Goal: Task Accomplishment & Management: Manage account settings

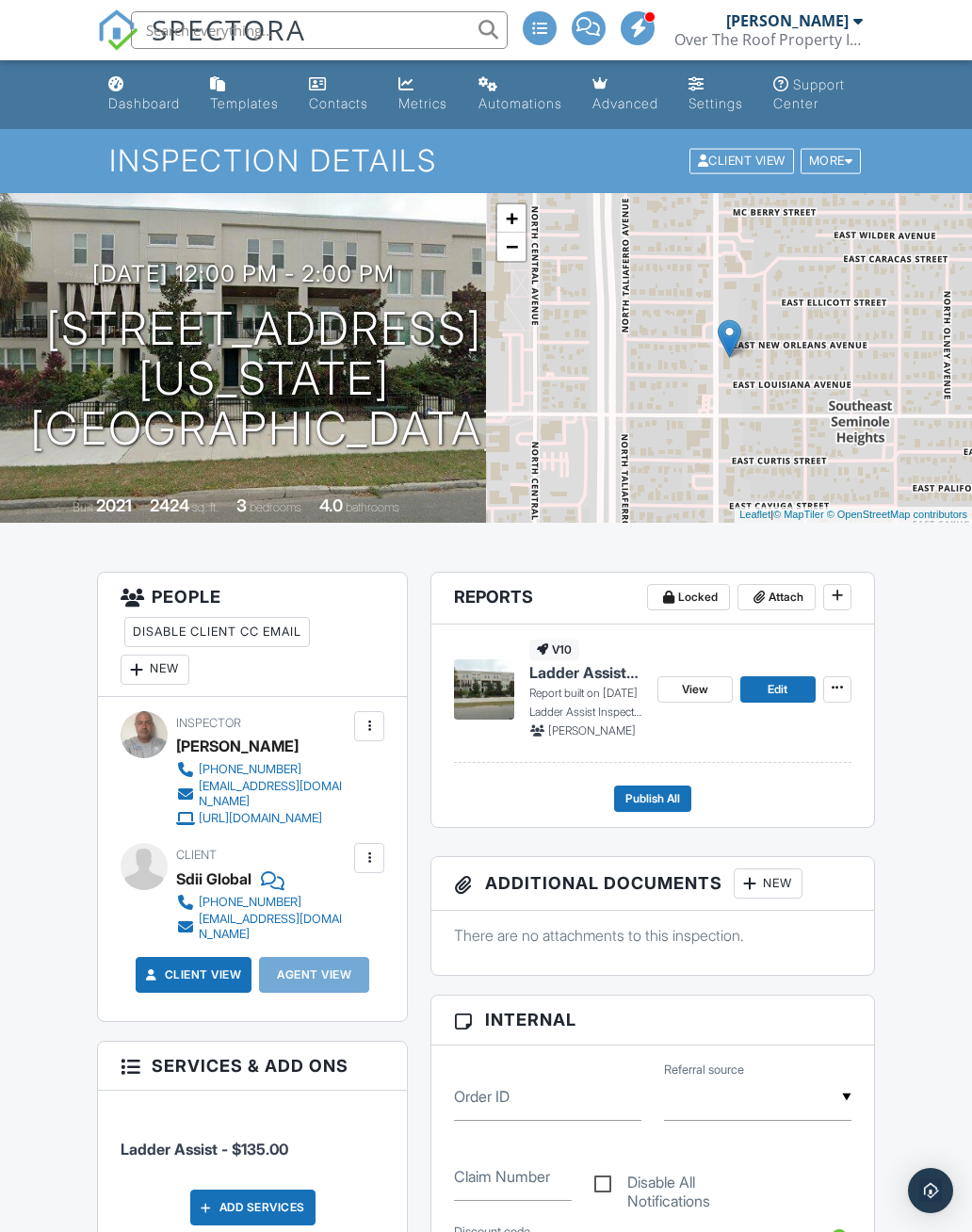
click at [137, 95] on div "Dashboard" at bounding box center [144, 103] width 72 height 16
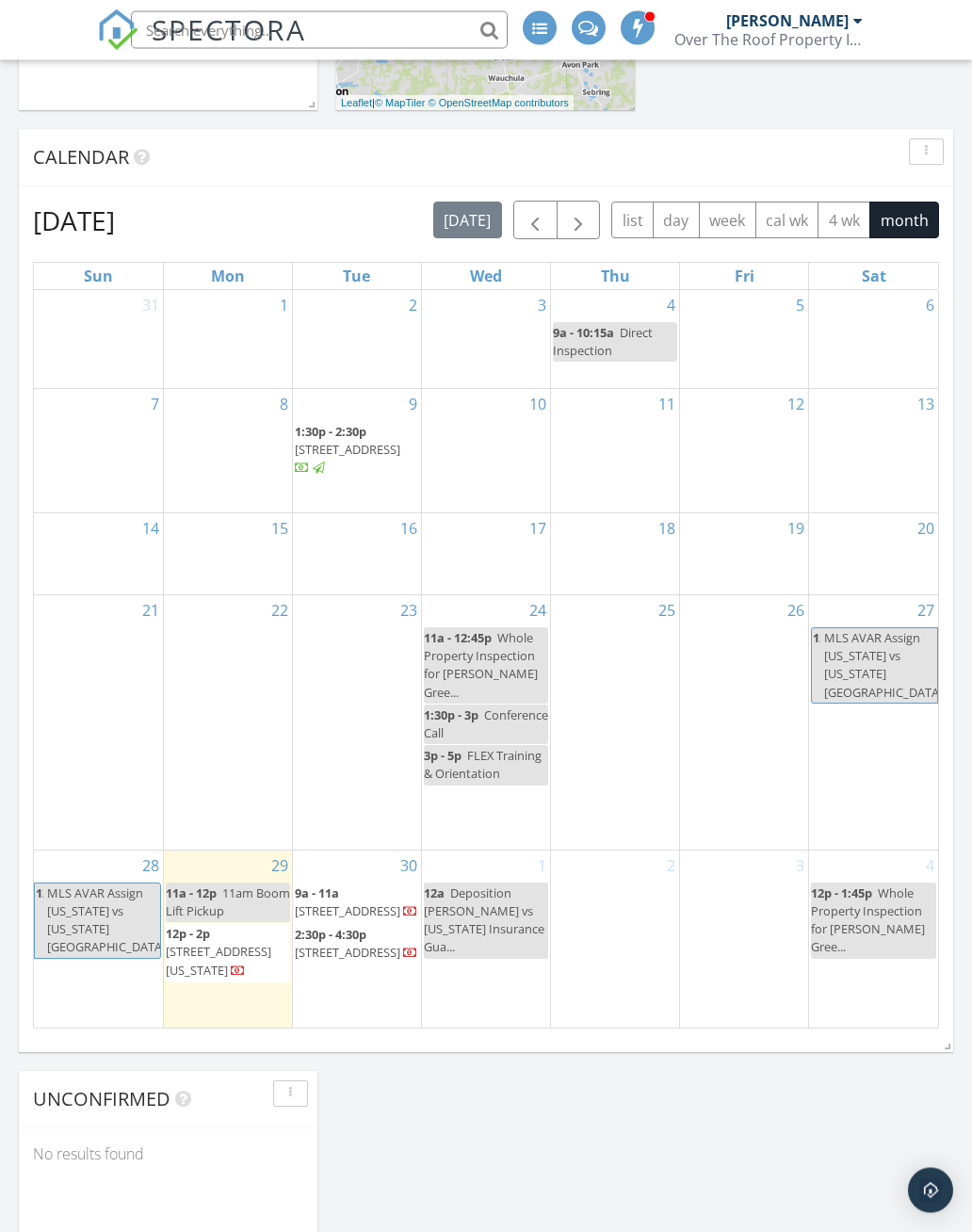
scroll to position [738, 0]
click at [877, 986] on div "4 12p - 1:45p Whole Property Inspection for Kelcia Beato Gree..." at bounding box center [873, 938] width 129 height 177
click at [929, 855] on link "4" at bounding box center [930, 865] width 16 height 31
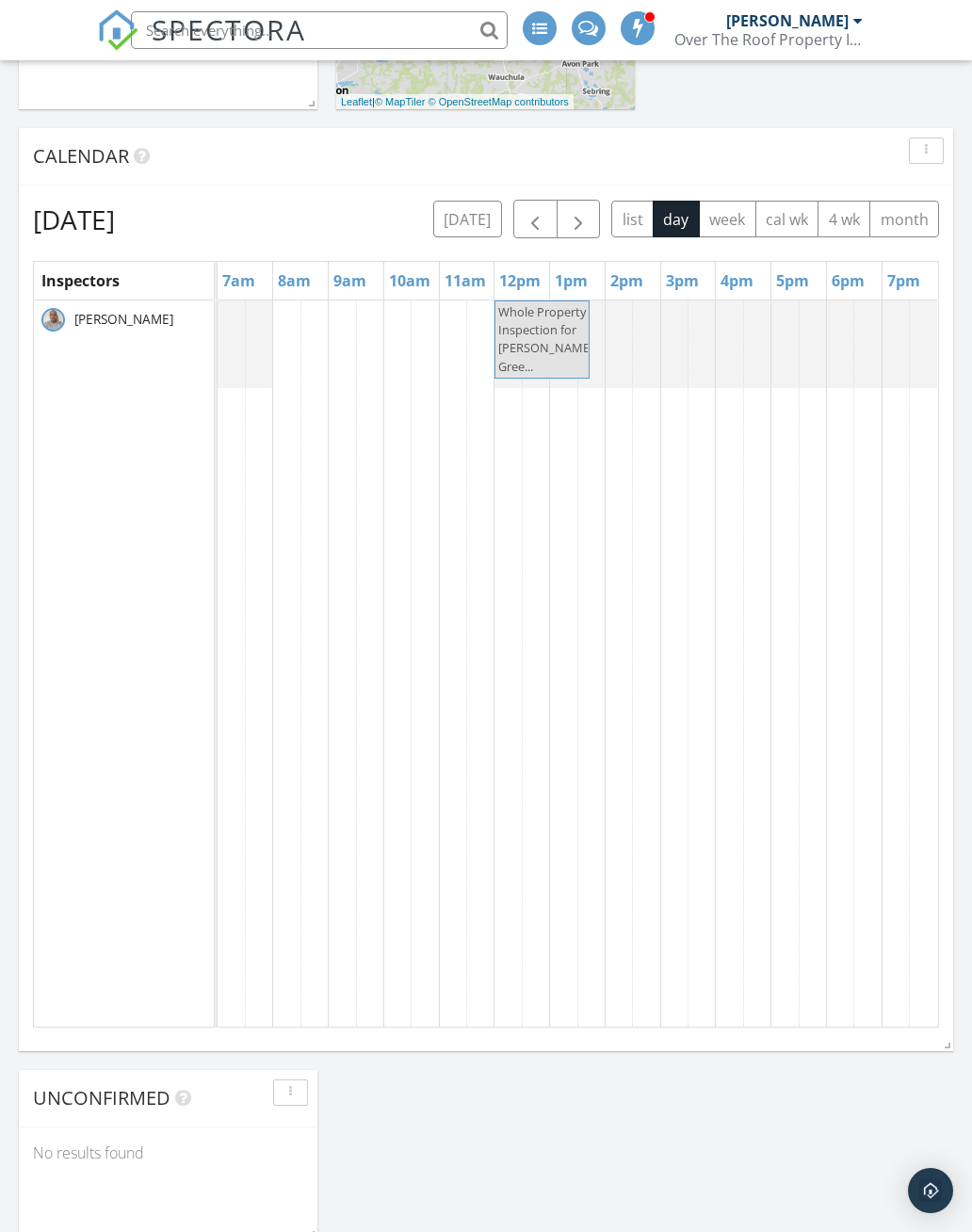
click at [937, 154] on button "button" at bounding box center [926, 150] width 35 height 27
click at [645, 499] on td at bounding box center [646, 663] width 28 height 728
click at [368, 335] on td at bounding box center [370, 663] width 28 height 728
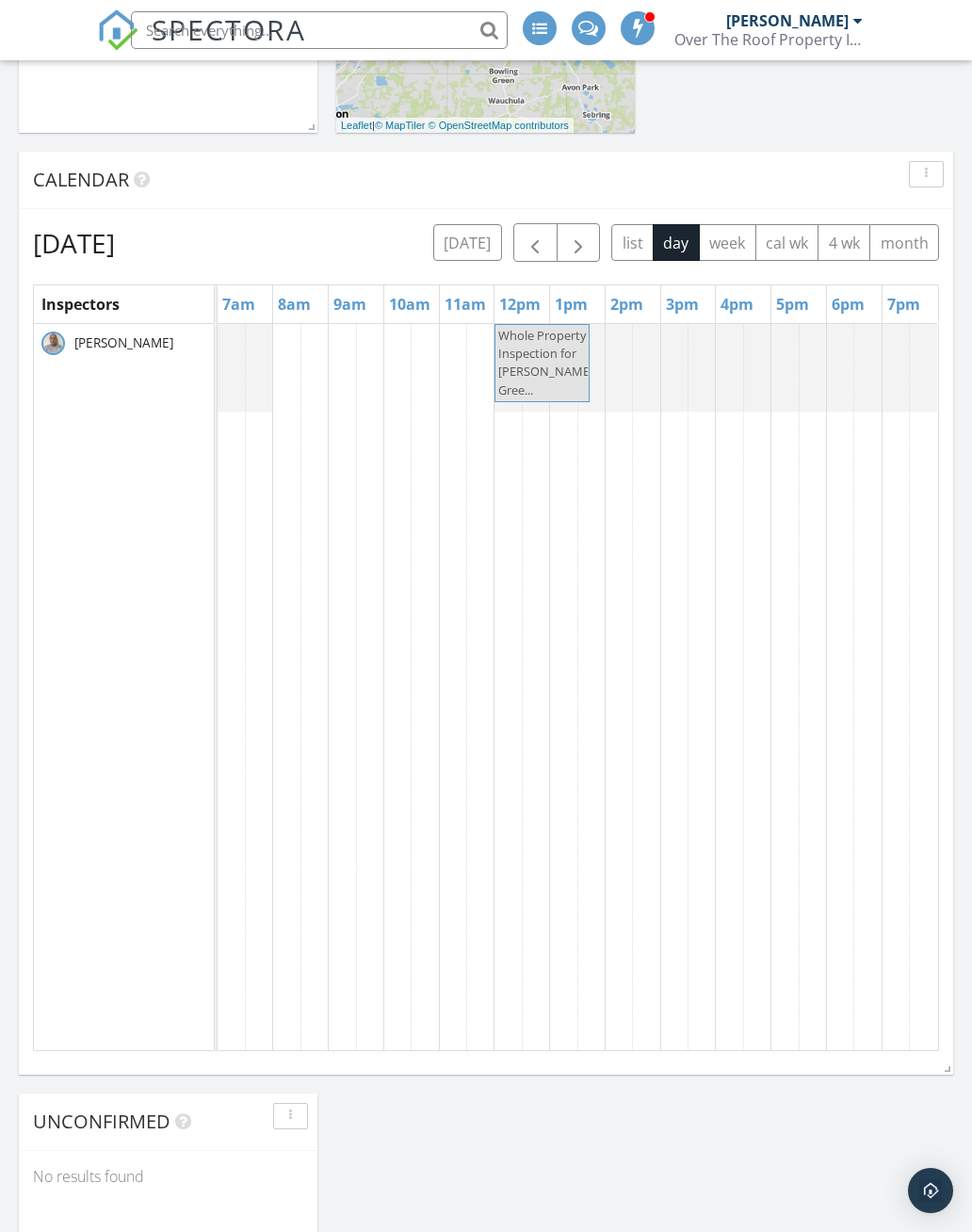
scroll to position [716, 0]
click at [323, 348] on td at bounding box center [314, 686] width 28 height 728
click at [336, 365] on td at bounding box center [342, 686] width 28 height 728
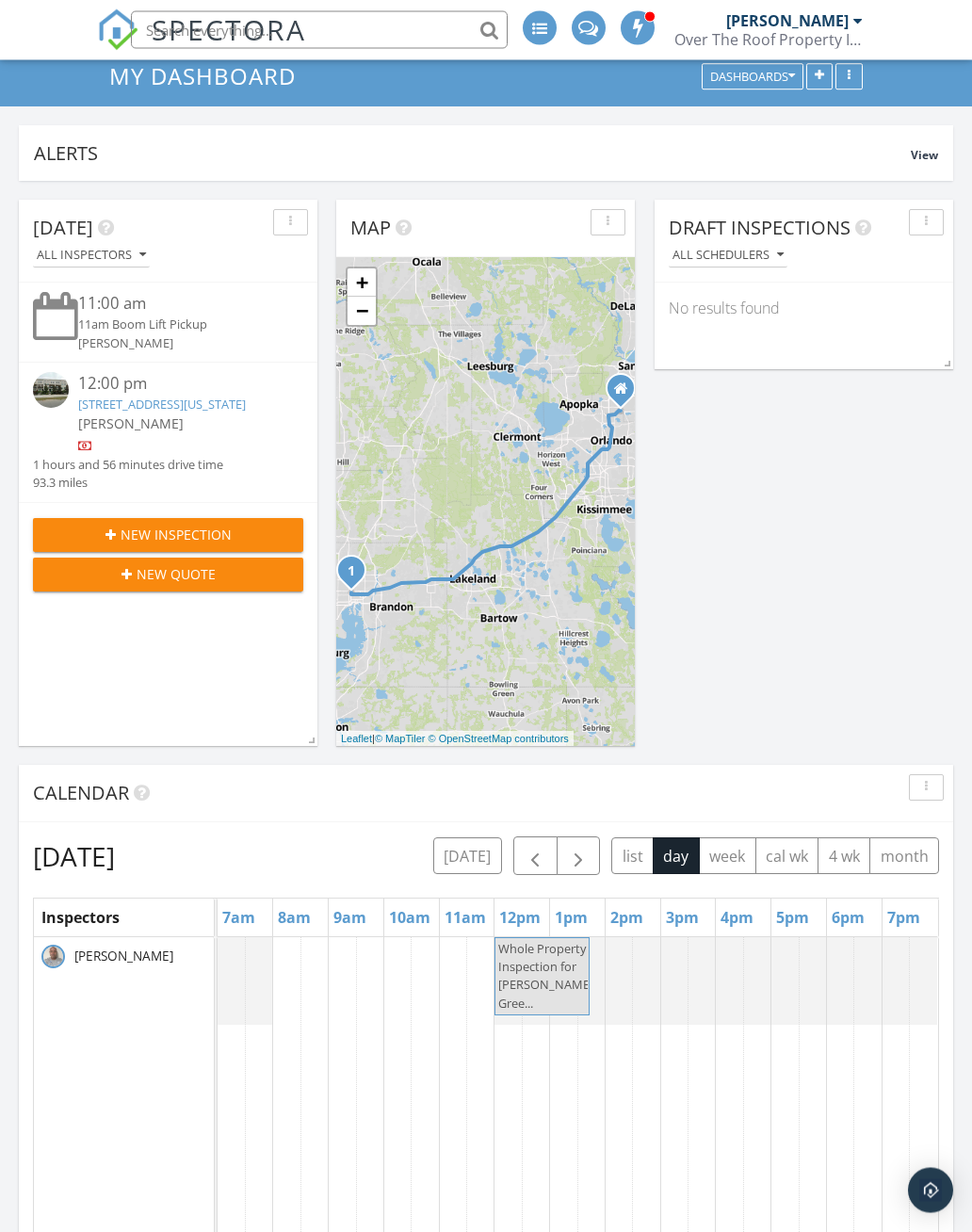
scroll to position [102, 0]
click at [355, 897] on link "Event" at bounding box center [340, 888] width 97 height 31
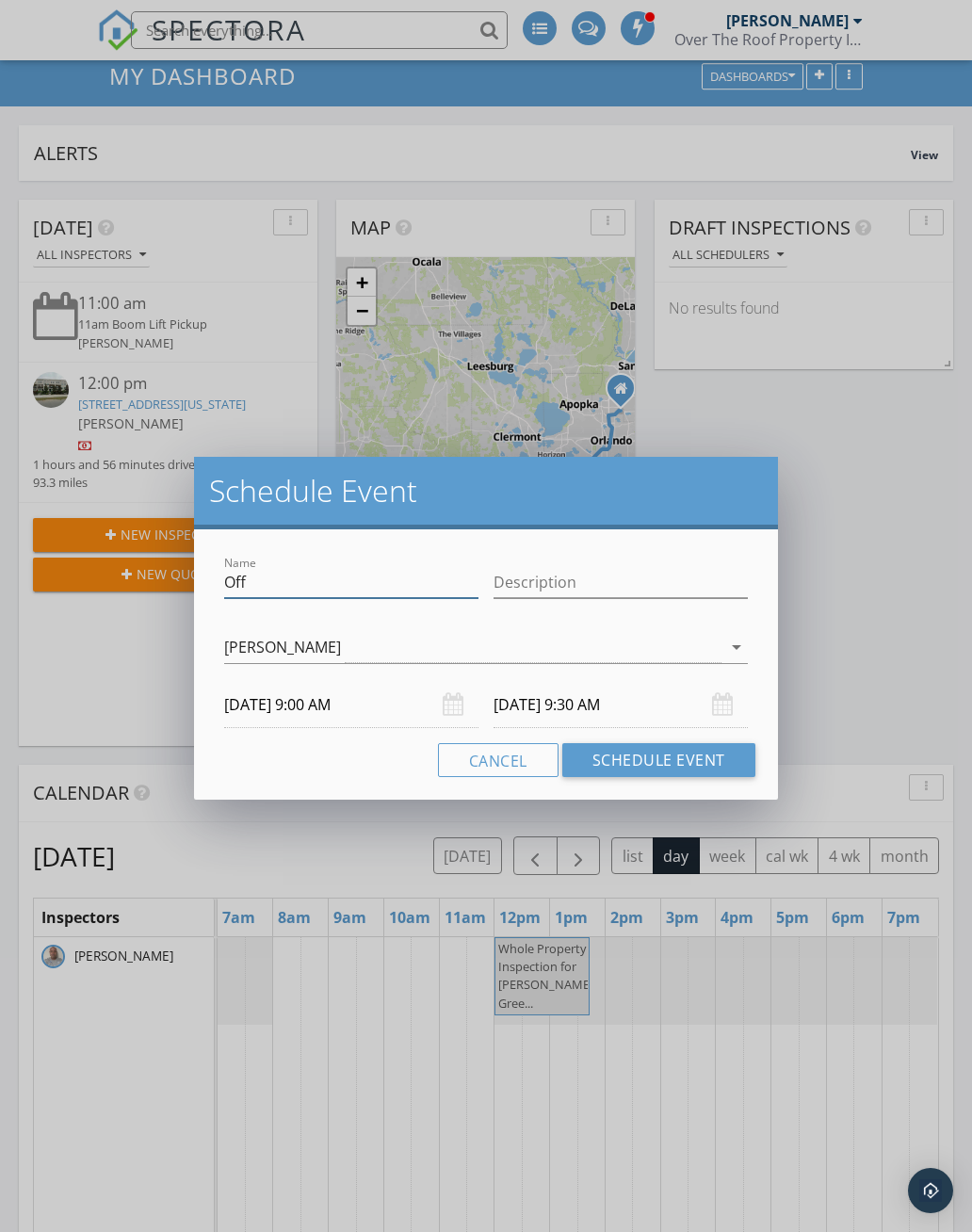
click at [330, 573] on input "Off" at bounding box center [351, 582] width 255 height 31
click at [593, 568] on input "Description" at bounding box center [621, 582] width 255 height 31
click at [341, 581] on input "Off" at bounding box center [351, 582] width 255 height 31
click at [441, 693] on input "10/04/2025 9:00 AM" at bounding box center [351, 705] width 255 height 46
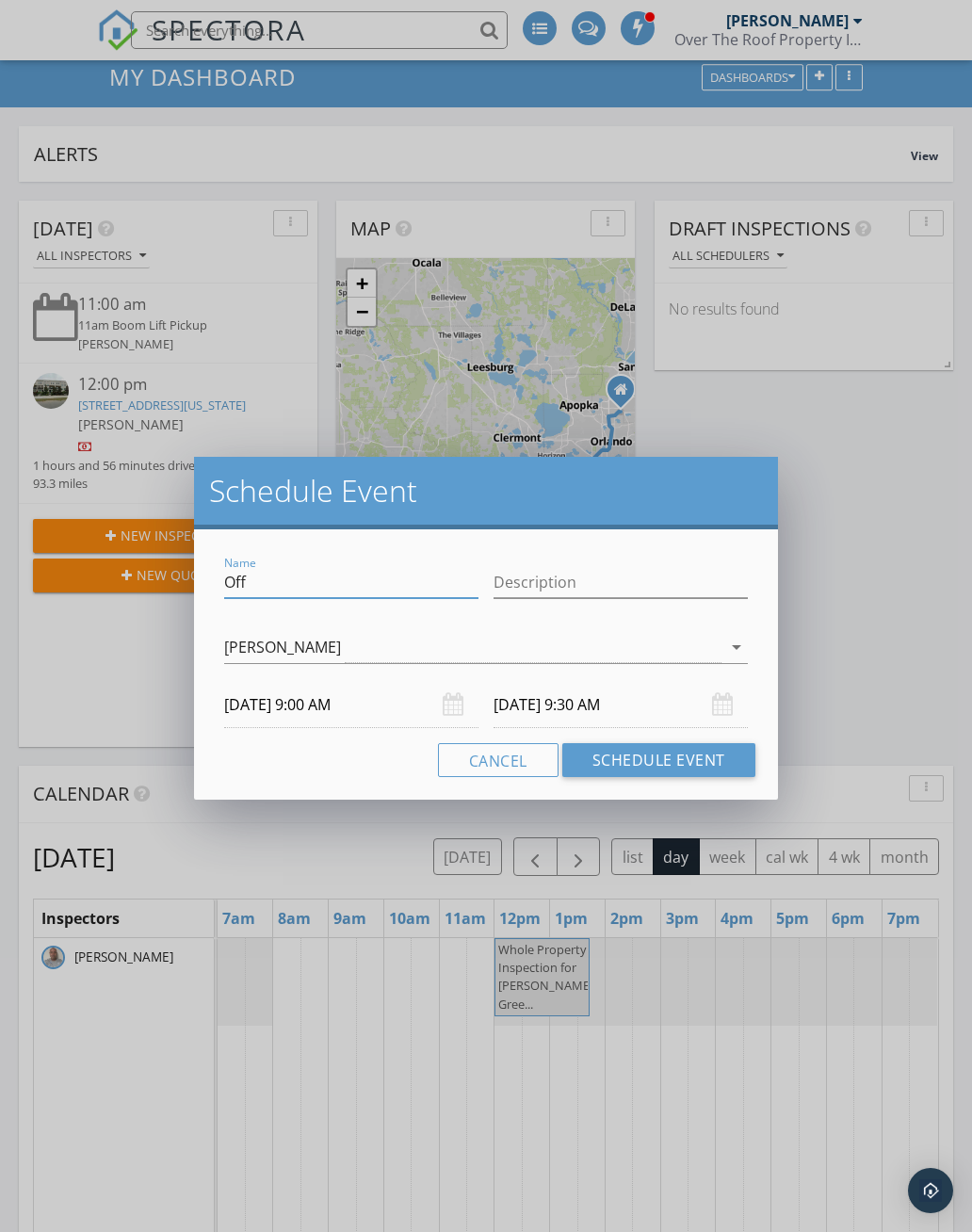
scroll to position [102, 0]
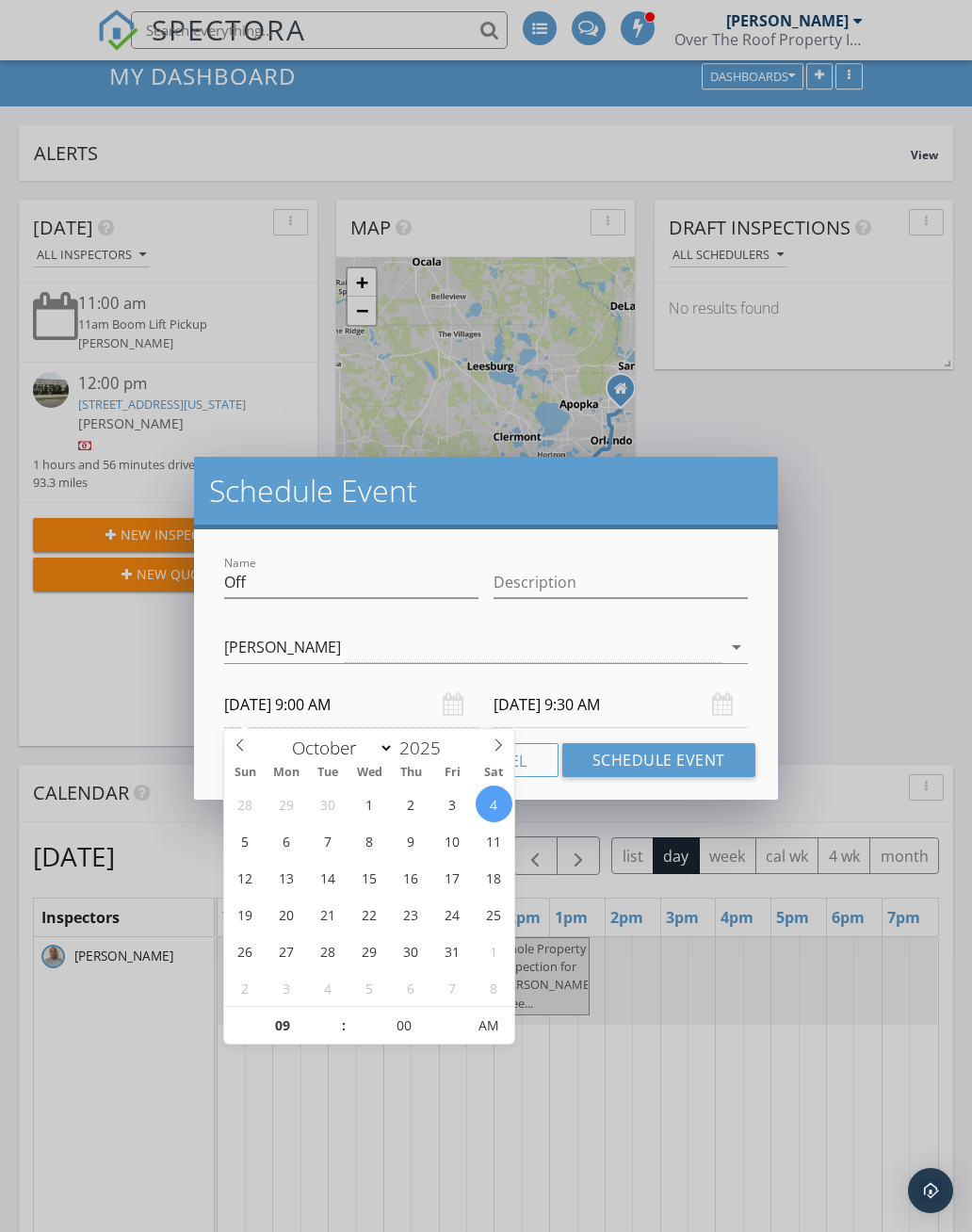
click at [725, 704] on div "10/04/2025 9:30 AM" at bounding box center [621, 705] width 255 height 46
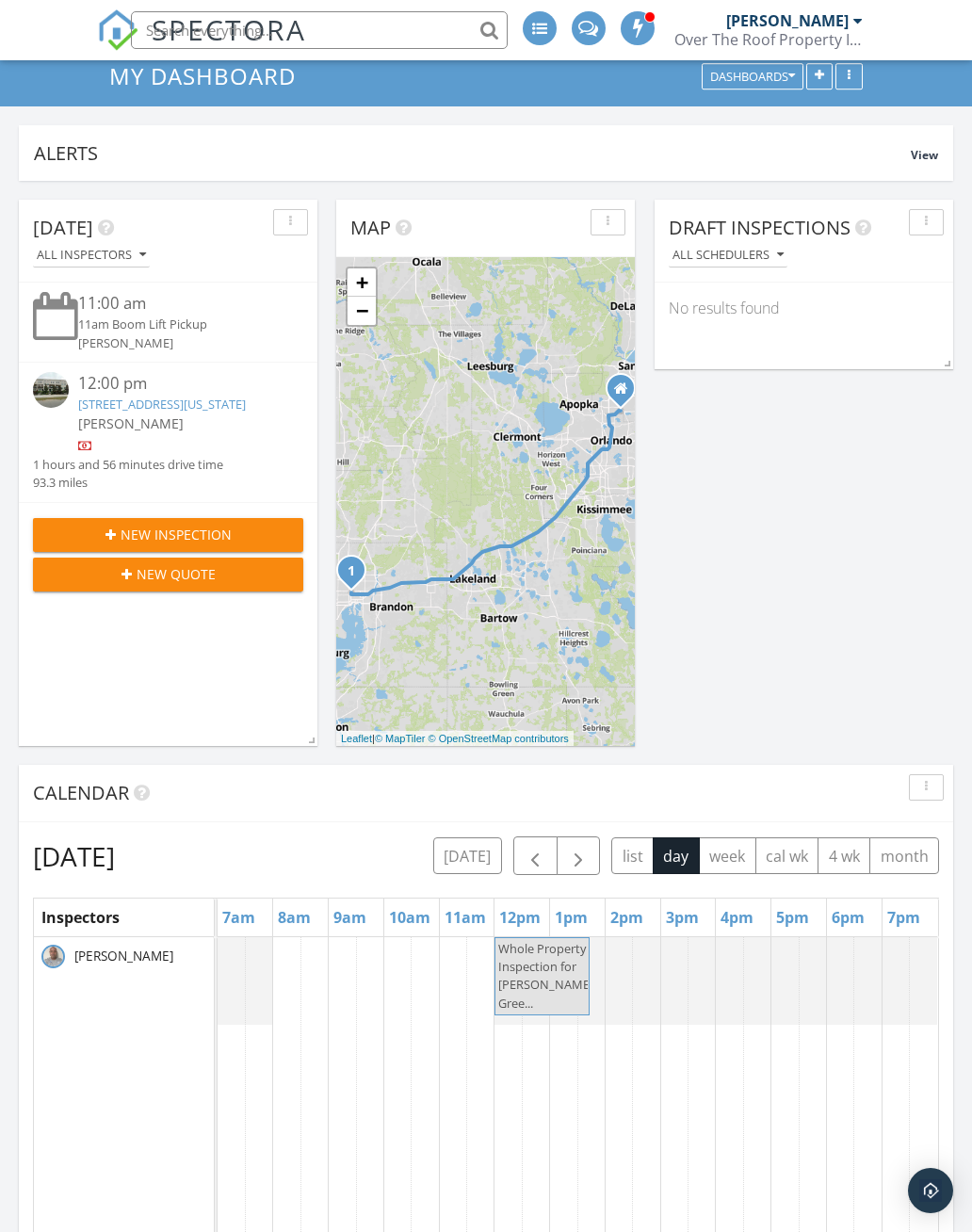
click at [859, 732] on div "Schedule Event Name Off Description Aronne Camilleri arrow_drop_down Cancel Sch…" at bounding box center [486, 616] width 972 height 1232
click at [302, 897] on link "Event" at bounding box center [285, 888] width 97 height 31
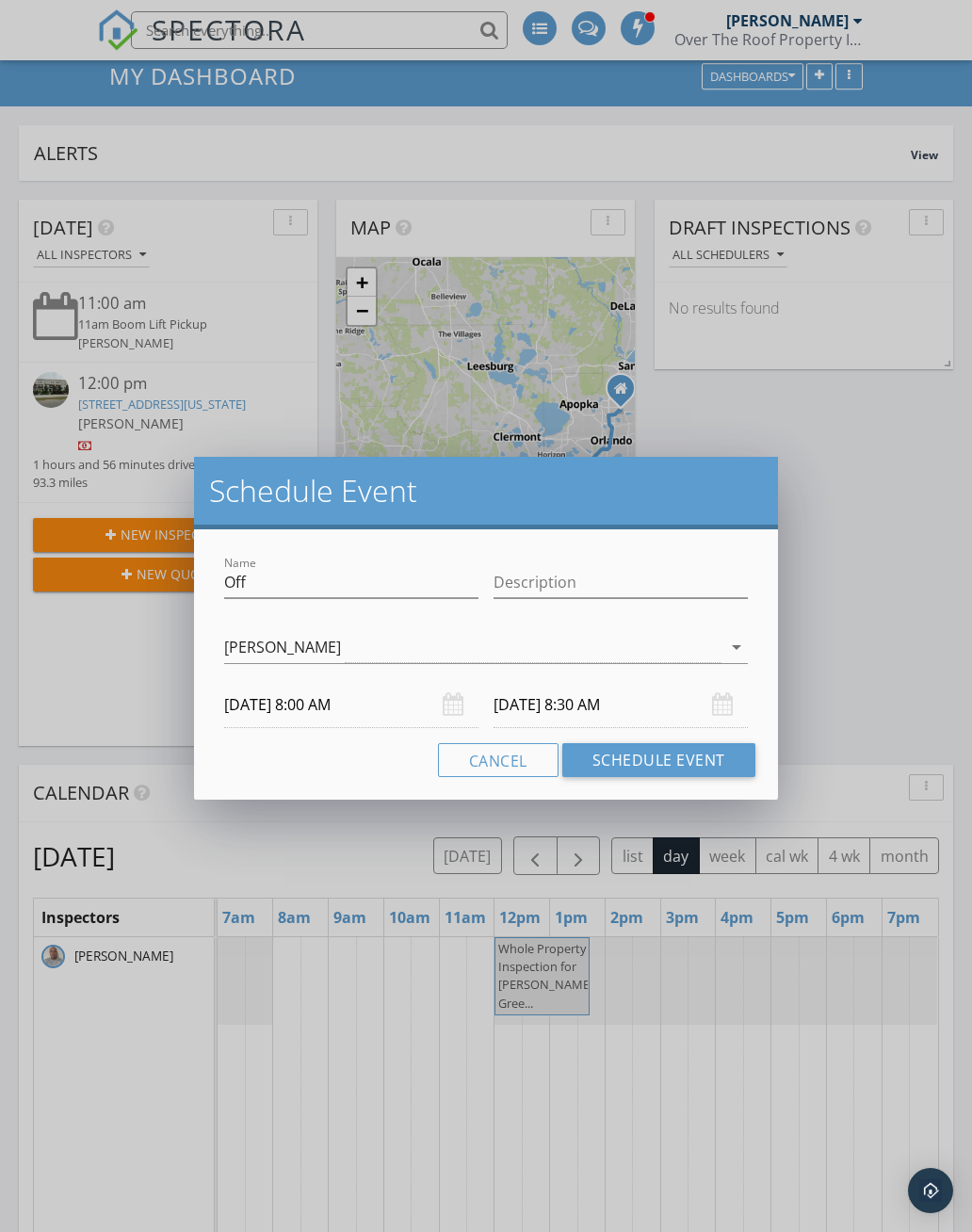
click at [721, 709] on div "10/04/2025 8:30 AM" at bounding box center [621, 705] width 255 height 46
click at [710, 694] on input "10/04/2025 8:30 AM" at bounding box center [621, 705] width 255 height 46
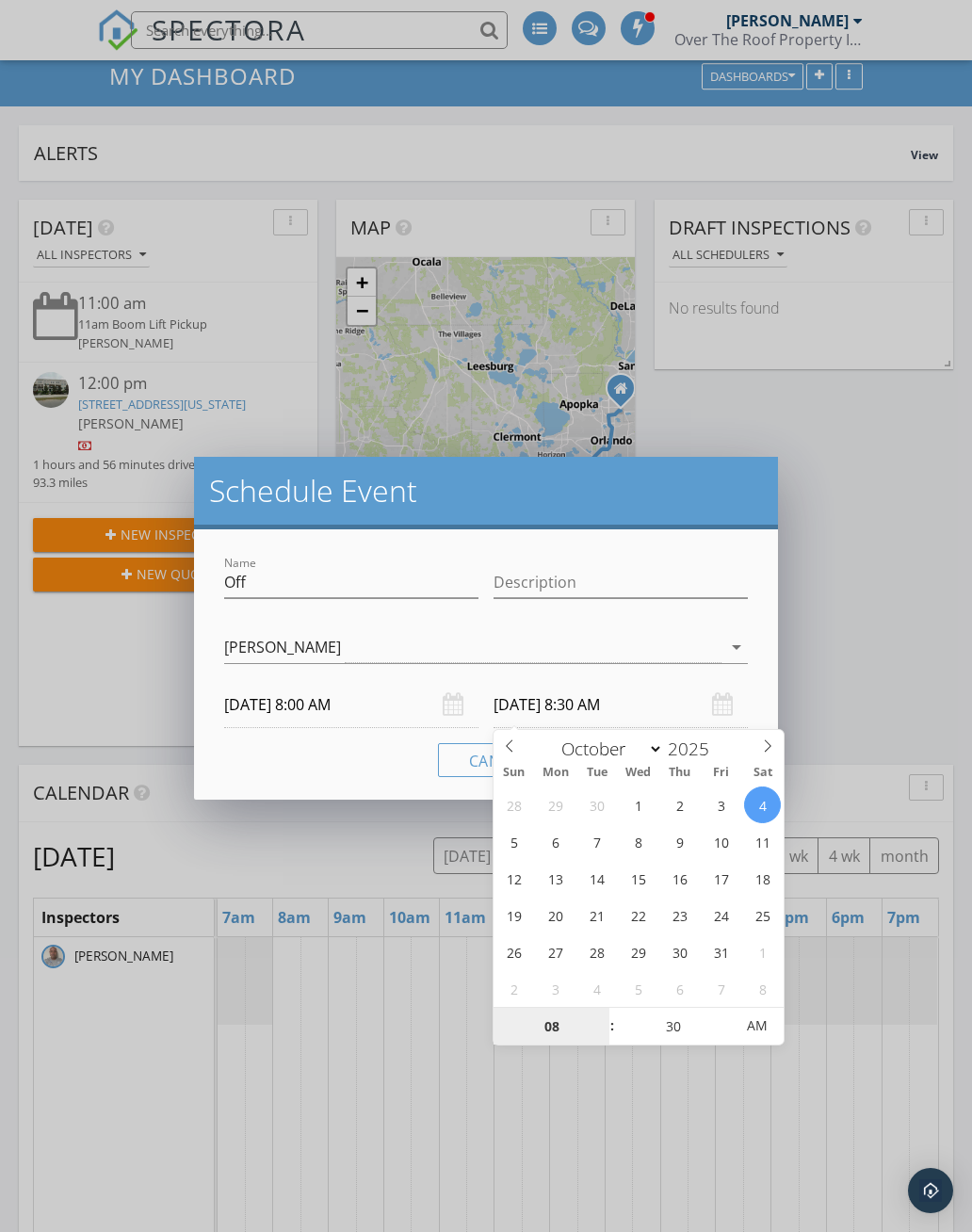
type input "10/06/2025 8:30 AM"
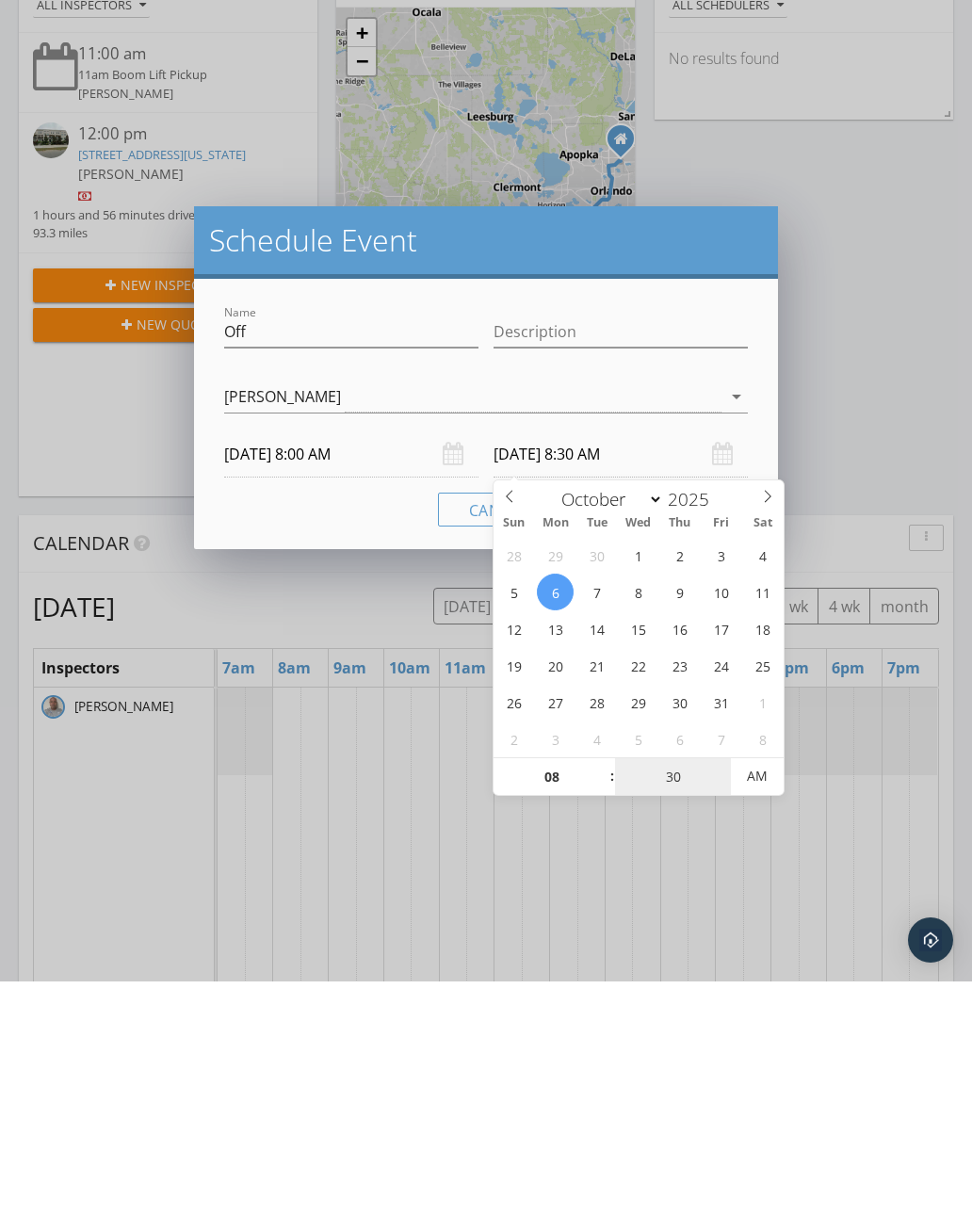
click at [689, 1009] on input "30" at bounding box center [672, 1028] width 115 height 38
click at [714, 1009] on input "30" at bounding box center [672, 1028] width 115 height 38
click at [730, 1028] on span at bounding box center [723, 1037] width 13 height 19
type input "25"
type input "10/06/2025 8:25 AM"
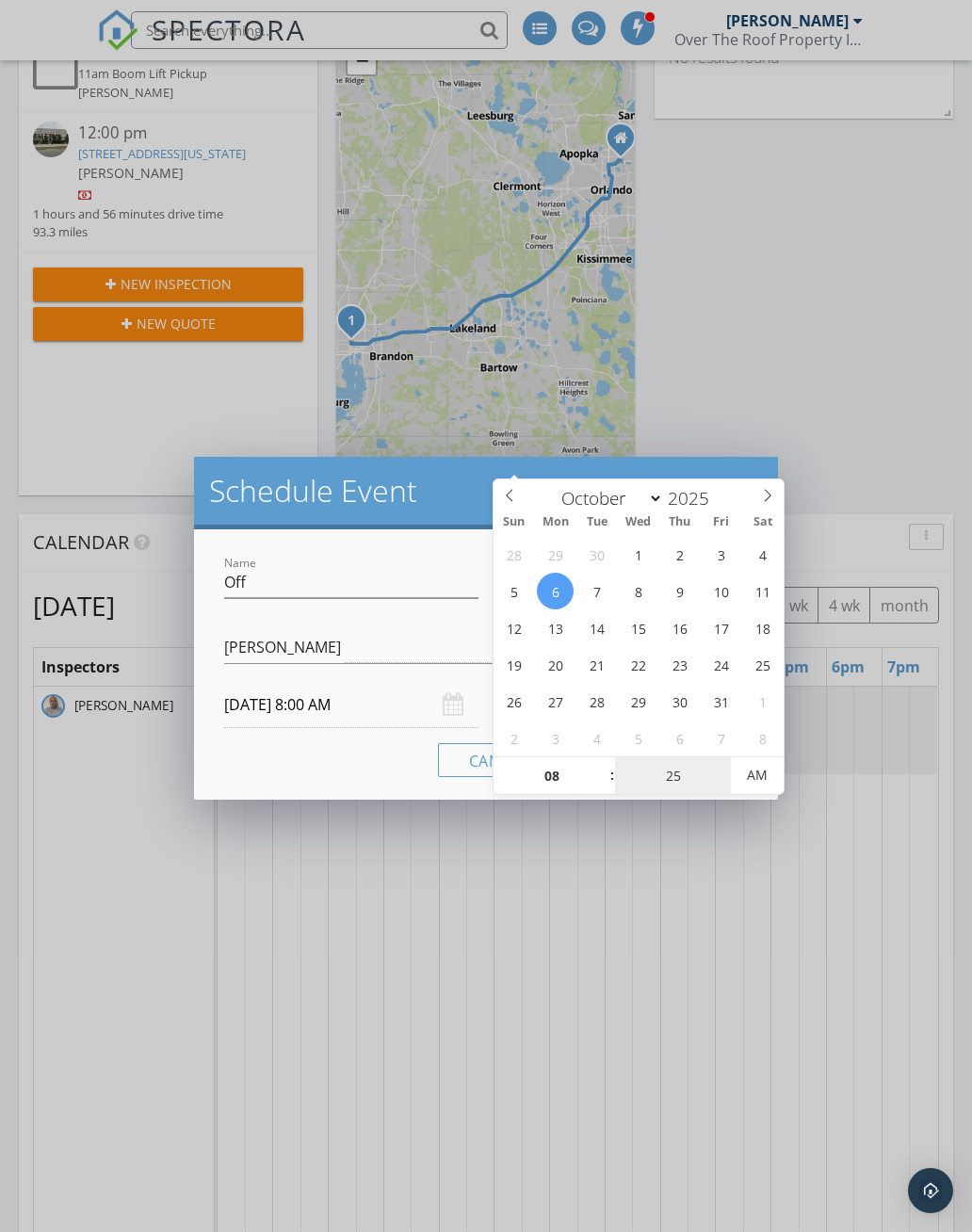
click at [715, 783] on input "25" at bounding box center [672, 776] width 115 height 38
click at [715, 779] on input "25" at bounding box center [672, 777] width 115 height 38
click at [714, 779] on input "25" at bounding box center [672, 777] width 115 height 38
type input "00"
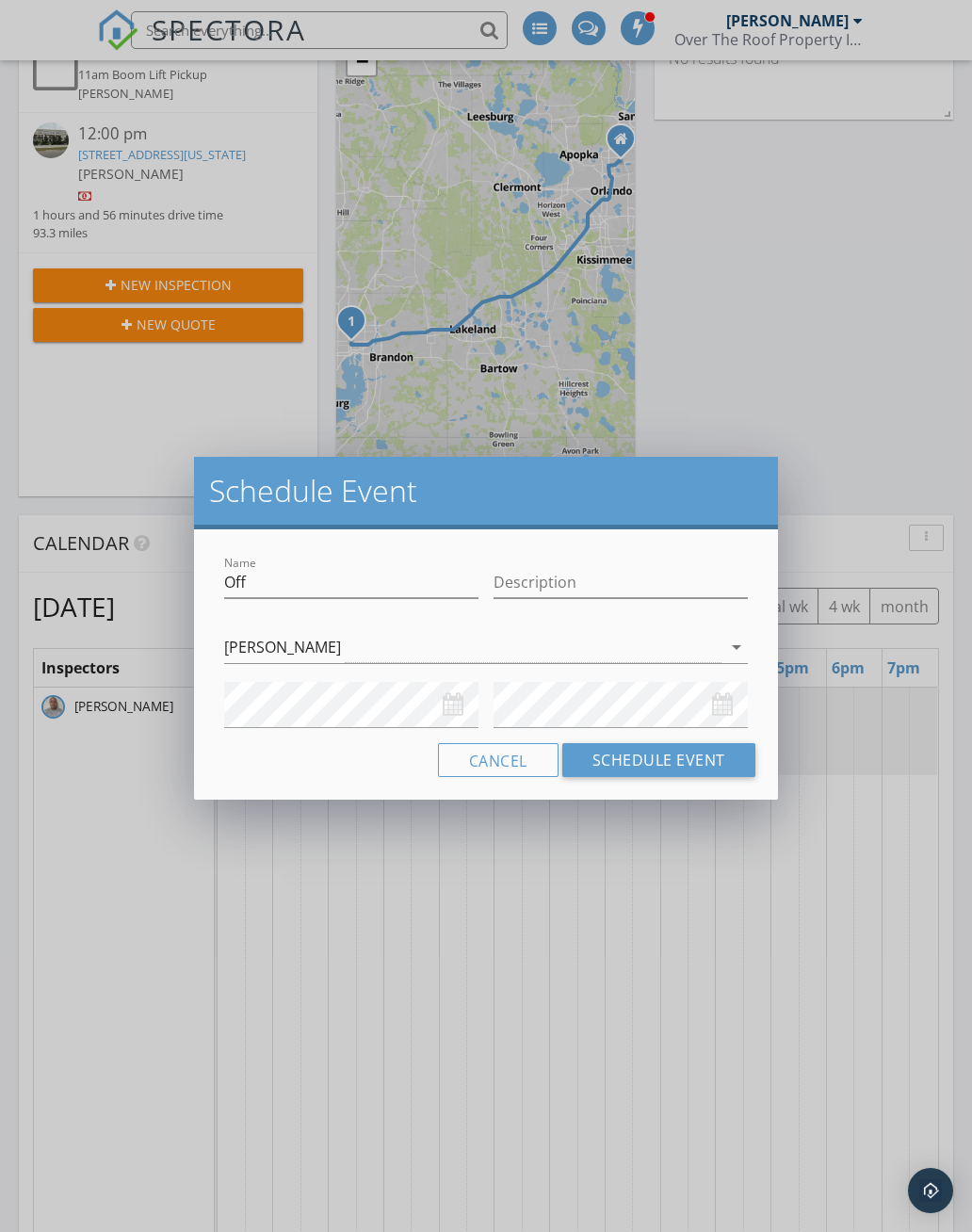
scroll to position [352, 0]
click at [860, 402] on div "Schedule Event Name Off Description Aronne Camilleri arrow_drop_down Cancel Sch…" at bounding box center [486, 616] width 972 height 1232
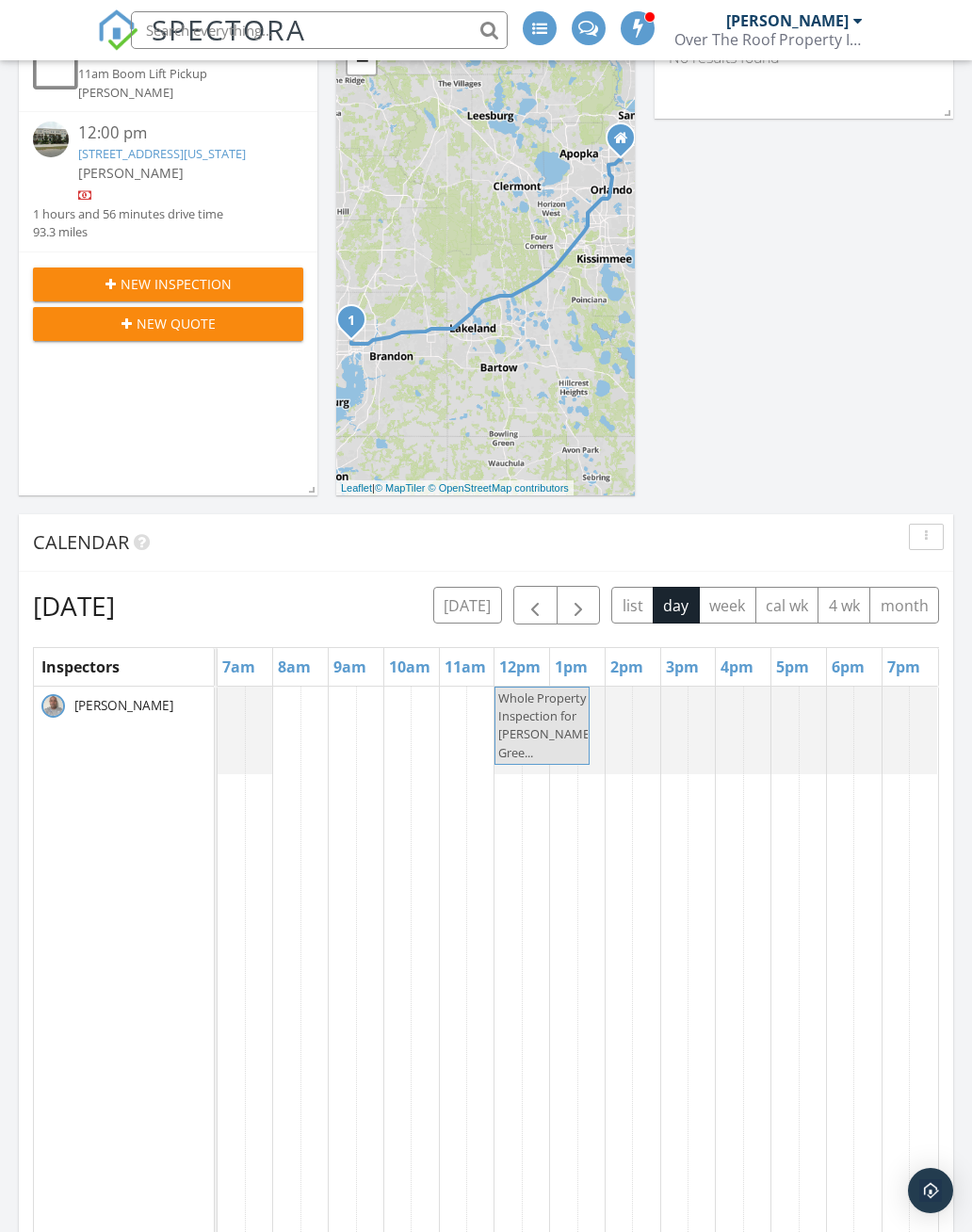
click at [299, 703] on td at bounding box center [287, 1050] width 28 height 728
click at [299, 729] on td at bounding box center [287, 1050] width 28 height 728
click at [286, 641] on link "Event" at bounding box center [285, 638] width 97 height 31
select select "9"
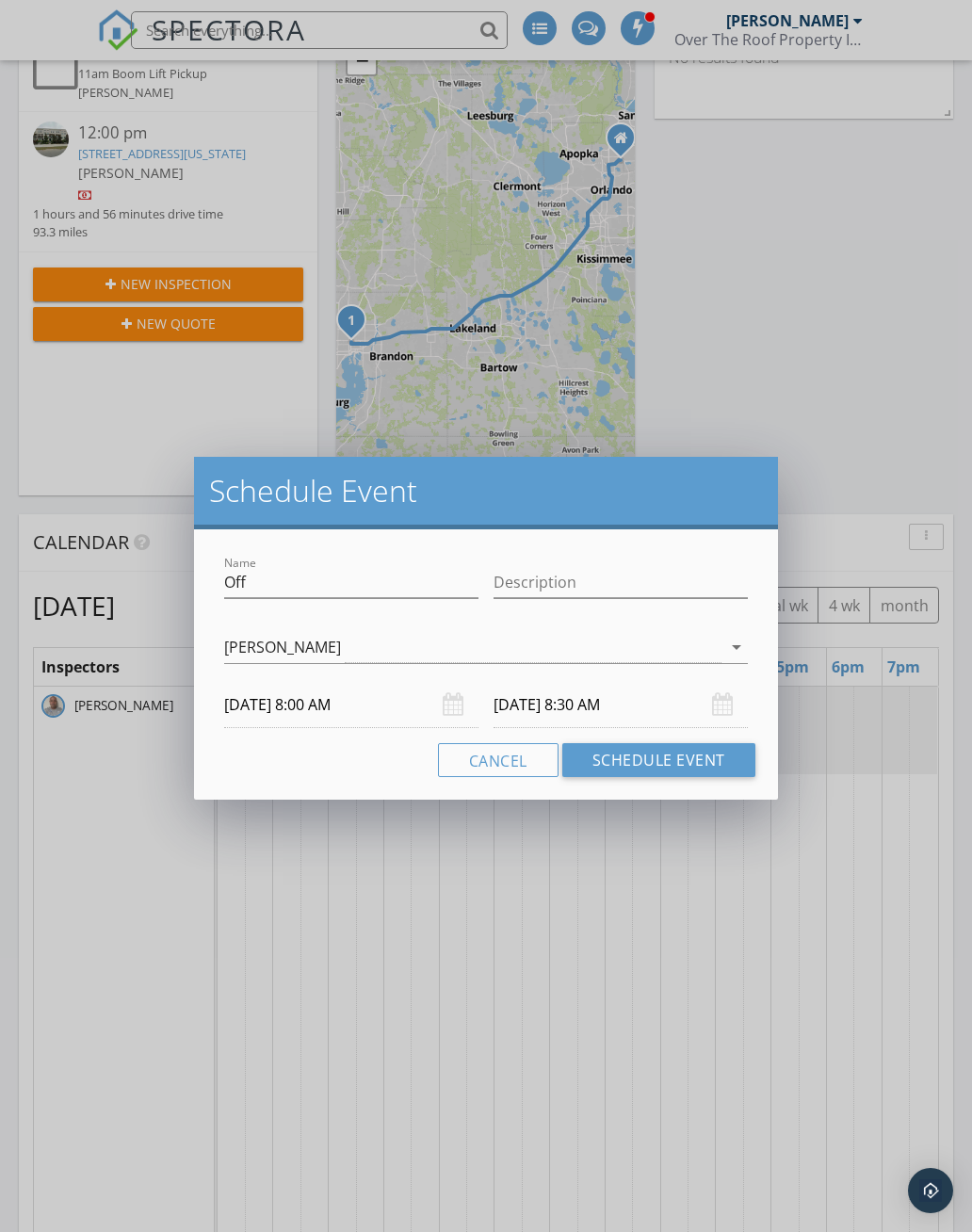
click at [676, 706] on input "10/04/2025 8:30 AM" at bounding box center [621, 705] width 255 height 46
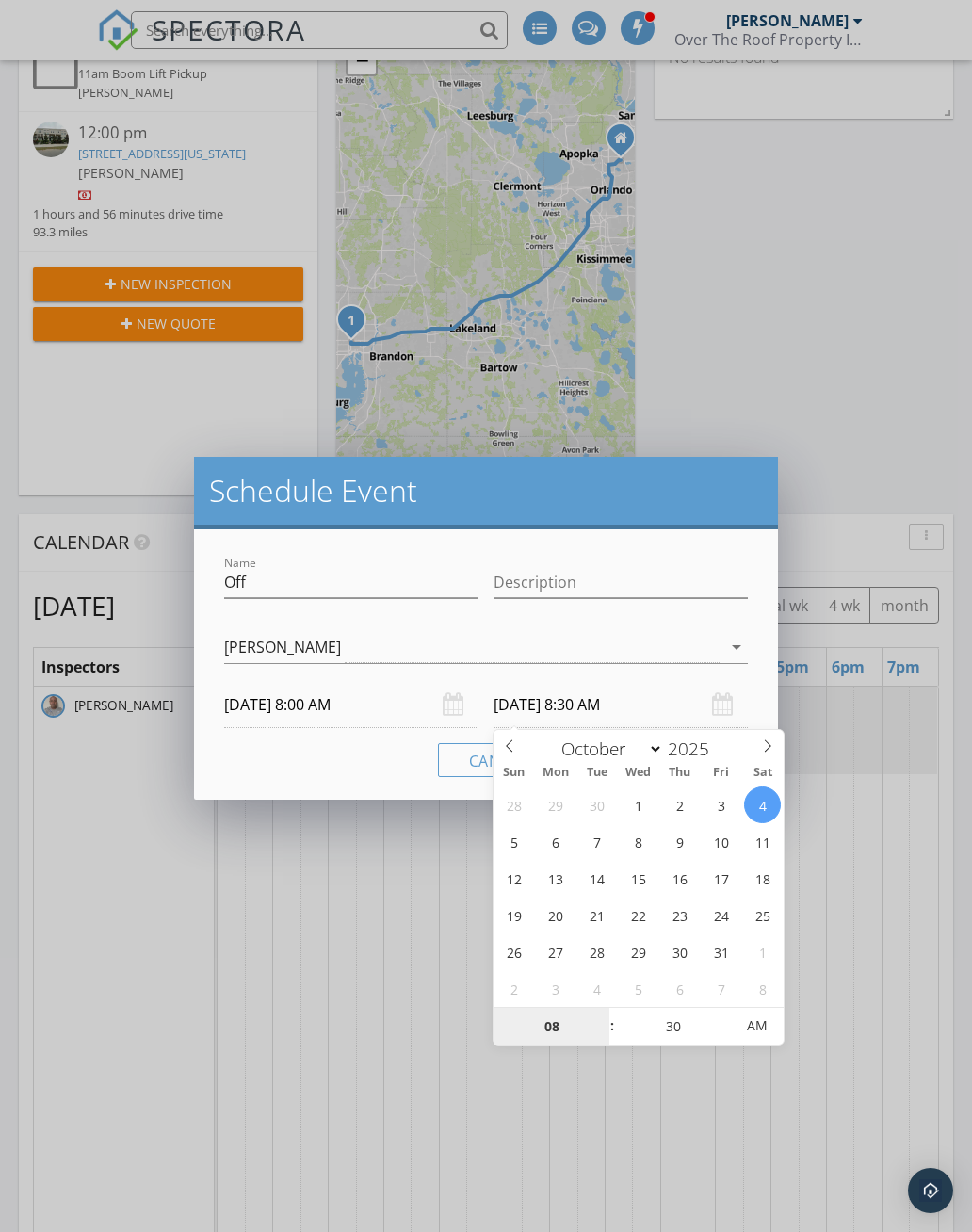
type input "10/06/2025 8:30 AM"
click at [673, 676] on div at bounding box center [486, 675] width 523 height 11
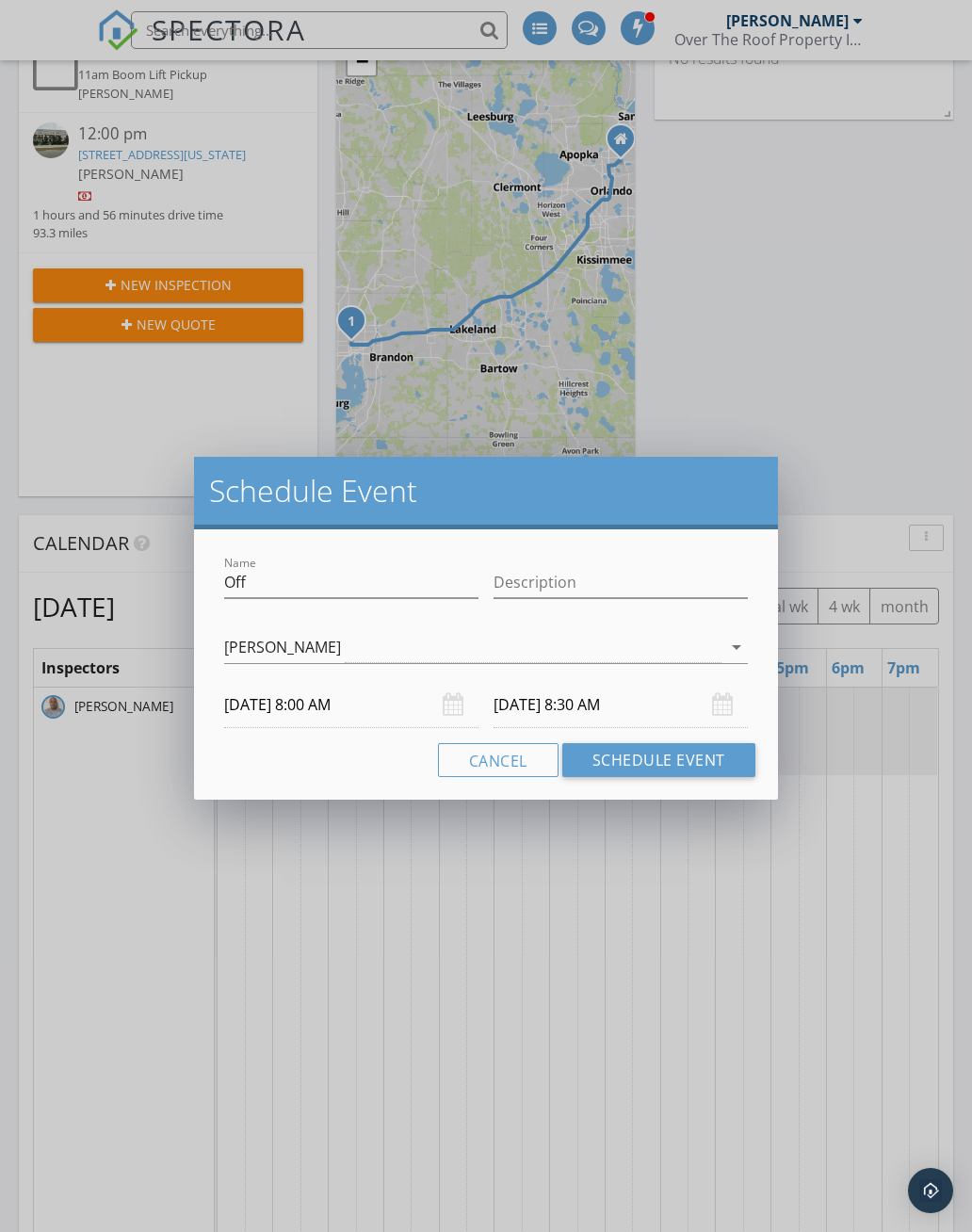
scroll to position [352, 0]
click at [721, 704] on div "10/06/2025 8:30 AM" at bounding box center [621, 705] width 255 height 46
click at [630, 712] on body "SPECTORA Aronne Camilleri Over The Roof Property Inspections Role: Inspector Da…" at bounding box center [486, 1016] width 972 height 2736
click at [725, 705] on div "10/06/2025 8:30 AM" at bounding box center [621, 705] width 255 height 46
click at [720, 685] on input "10/06/2025 8:30 AM" at bounding box center [621, 705] width 255 height 46
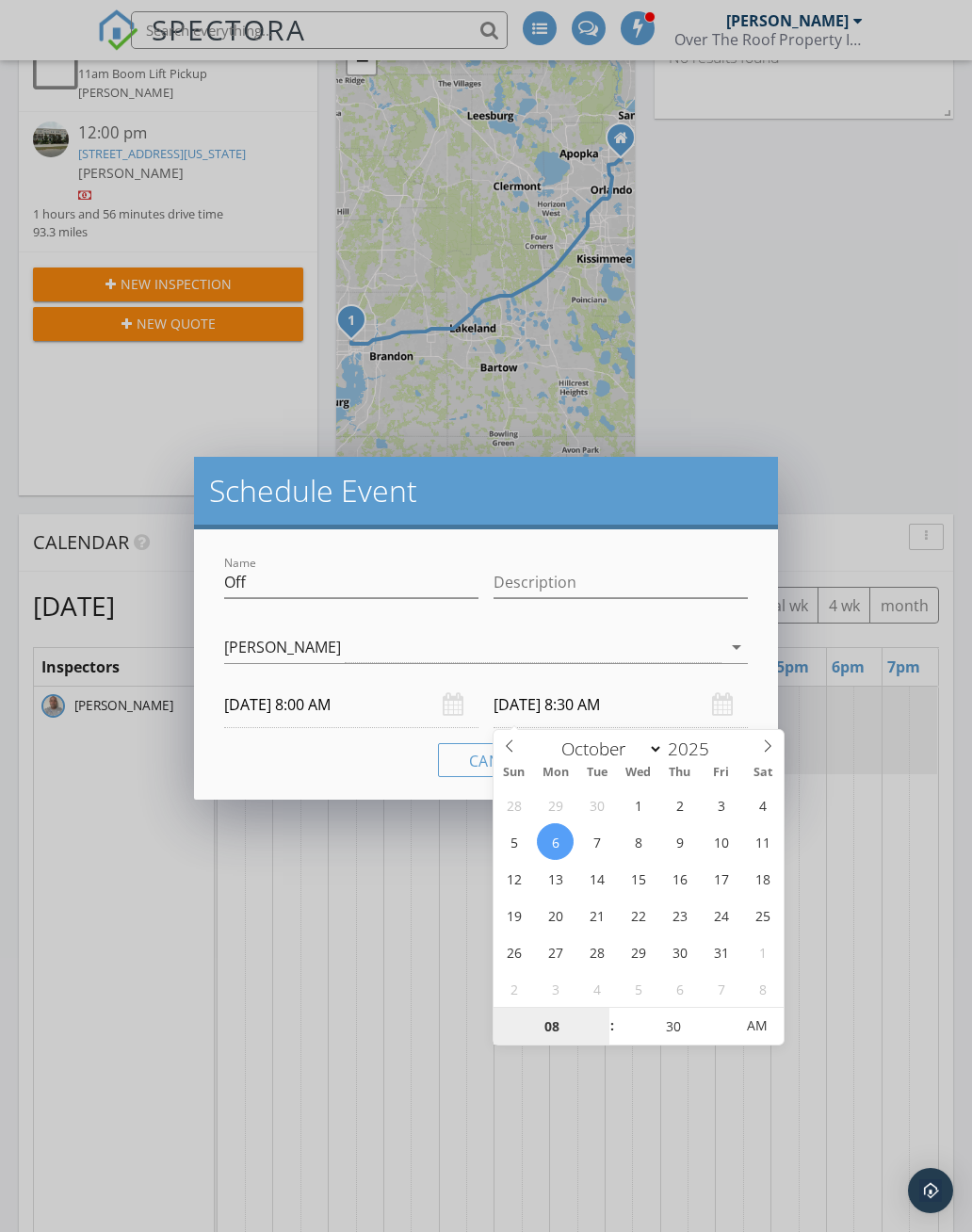
click at [563, 1029] on input "08" at bounding box center [551, 1027] width 115 height 38
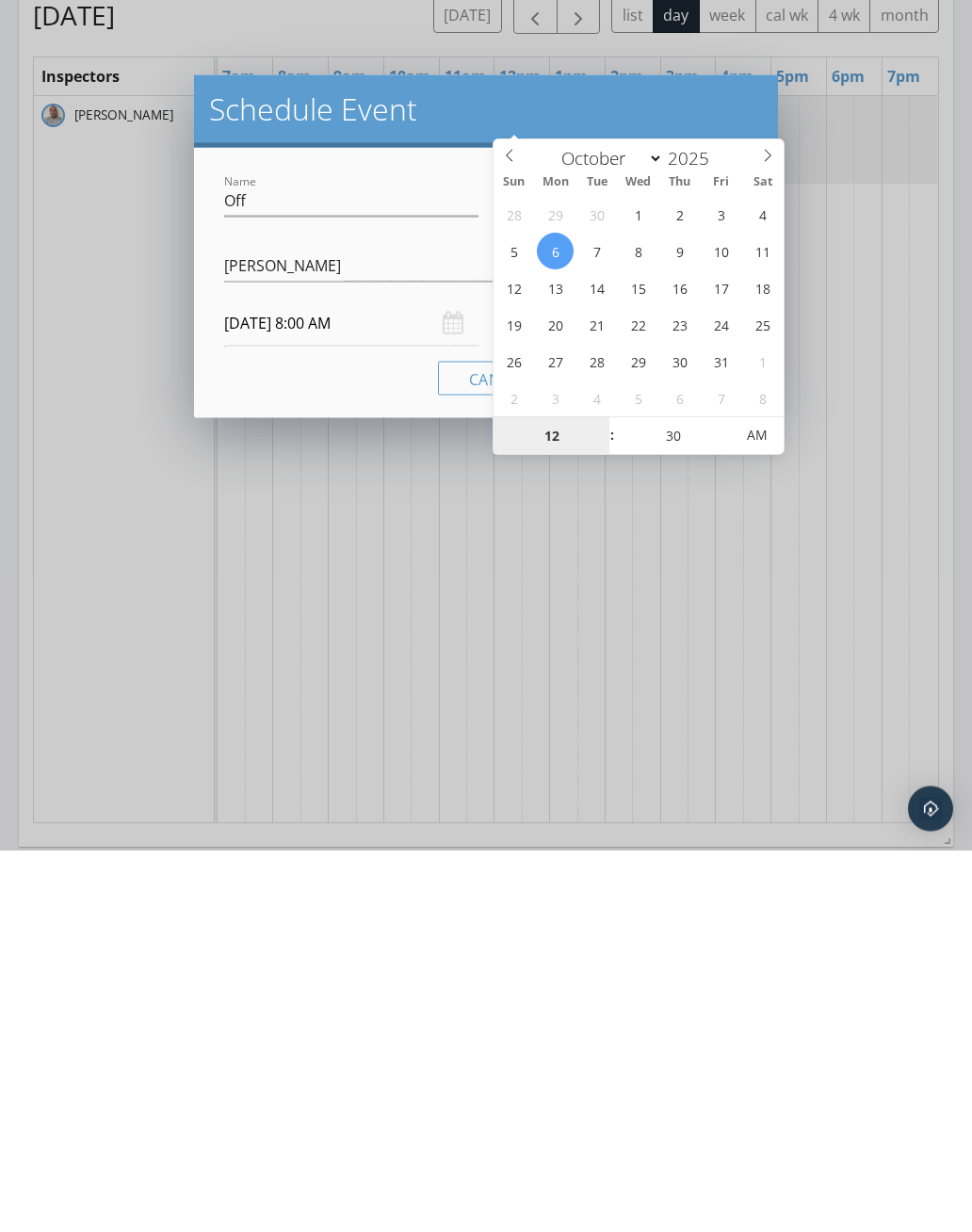
type input "12"
click at [681, 800] on input "30" at bounding box center [672, 818] width 115 height 38
type input "10/06/2025 12:30 AM"
type input "00"
click at [372, 682] on input "10/04/2025 8:00 AM" at bounding box center [351, 705] width 255 height 46
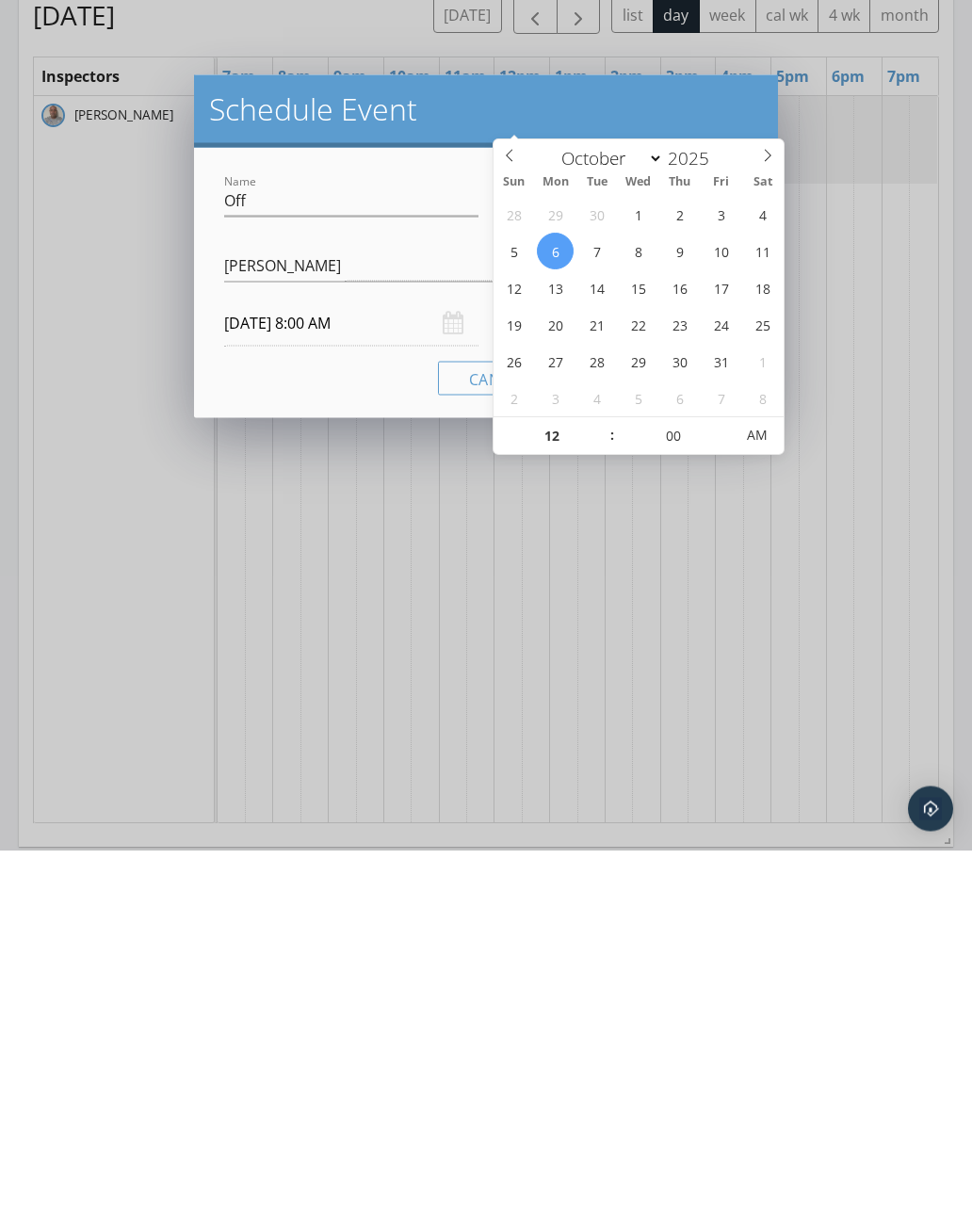
type input "10/06/2025 12:00 AM"
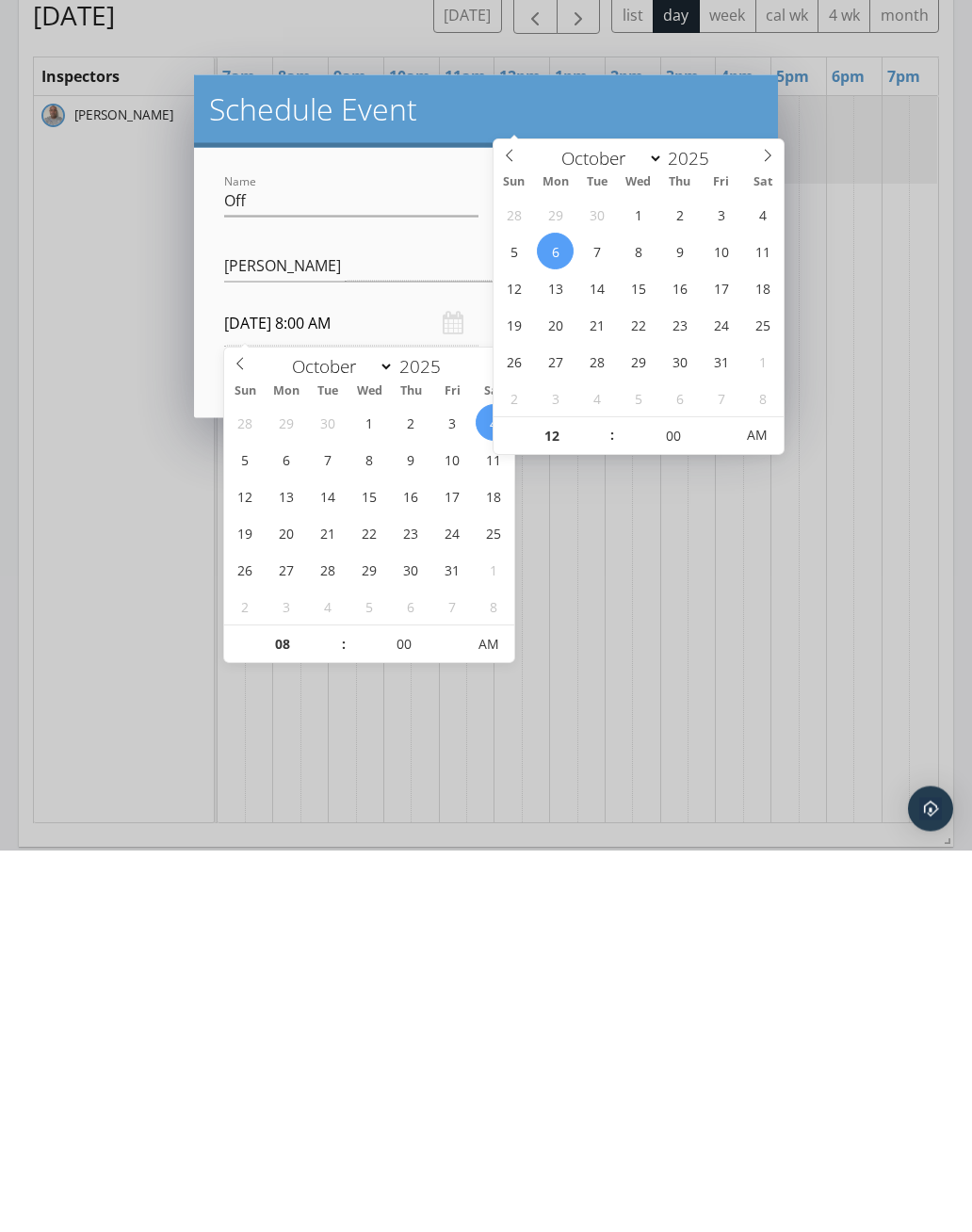
scroll to position [943, 0]
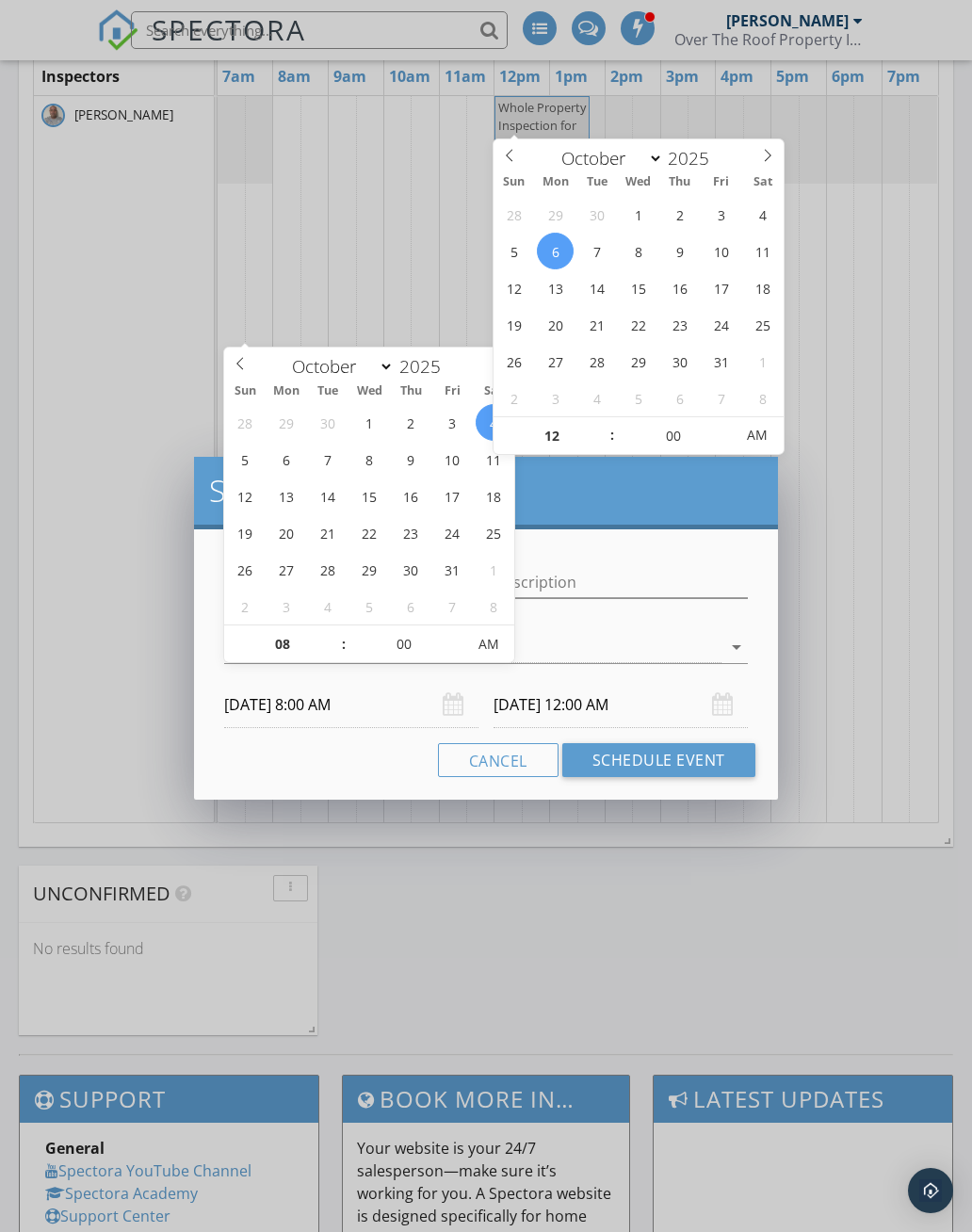
click at [675, 648] on div "[PERSON_NAME]" at bounding box center [472, 647] width 496 height 31
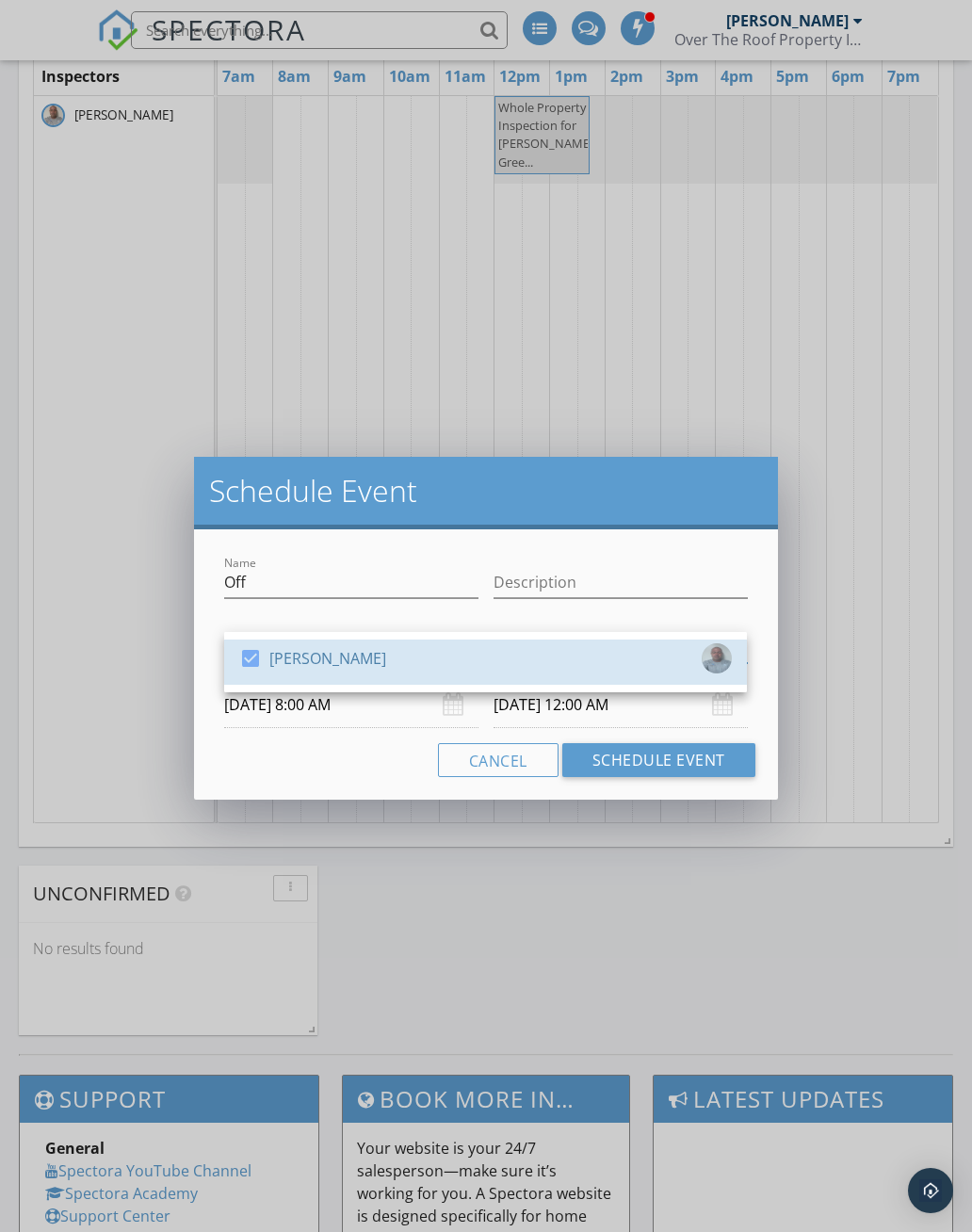
click at [581, 666] on div "check_box Aronne Camilleri" at bounding box center [485, 662] width 492 height 38
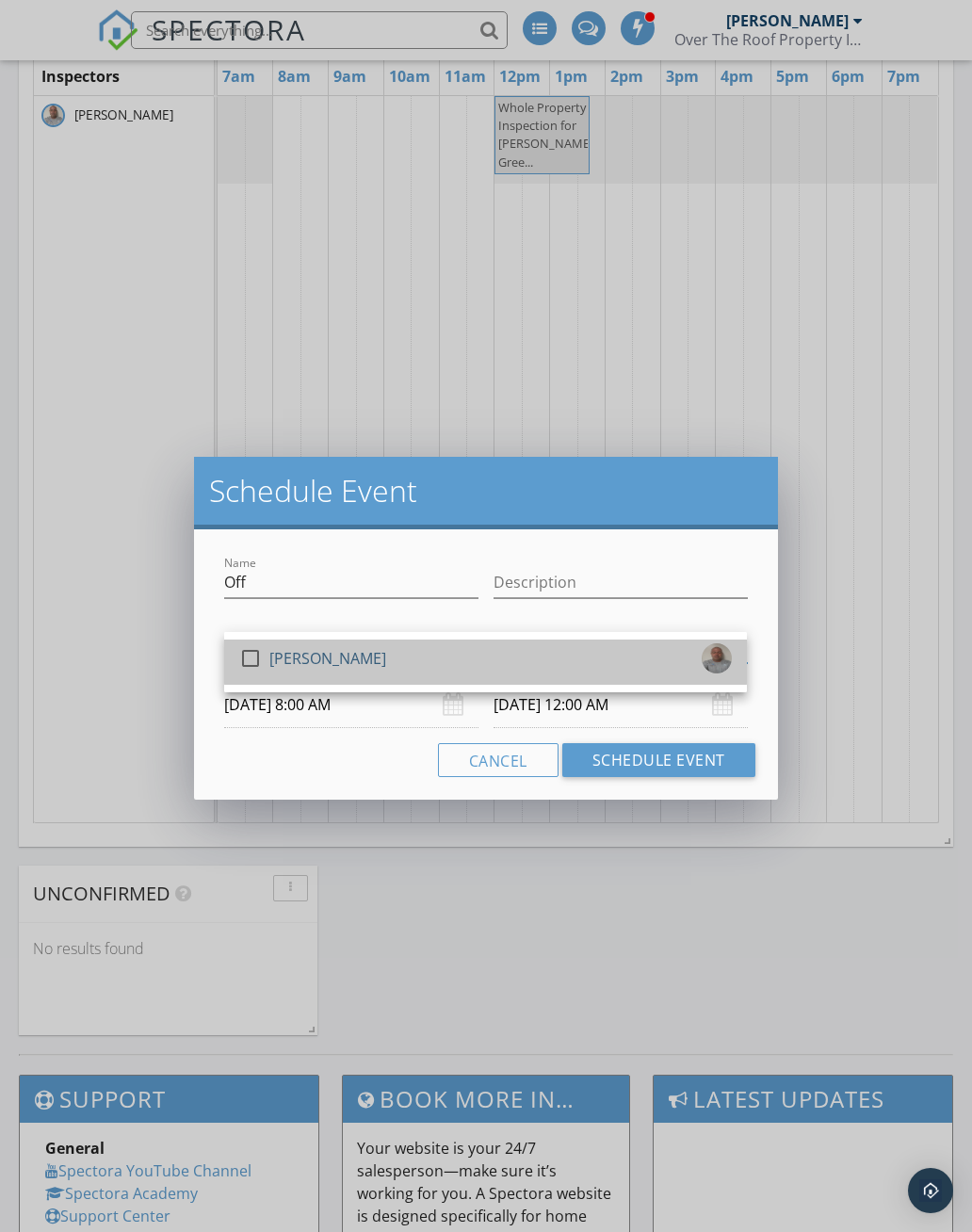
click at [350, 668] on div "[PERSON_NAME]" at bounding box center [328, 658] width 116 height 31
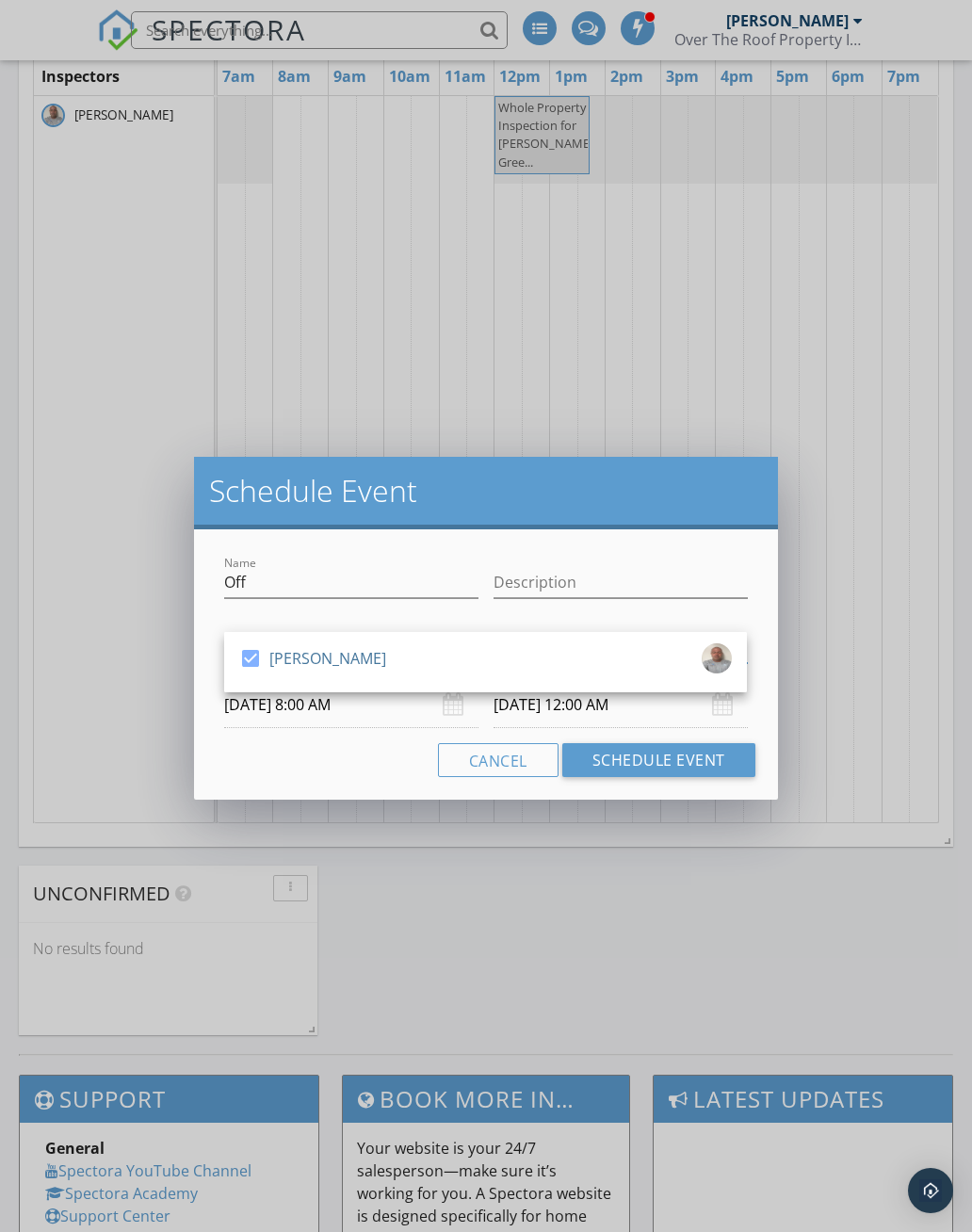
click at [672, 757] on button "Schedule Event" at bounding box center [659, 760] width 193 height 34
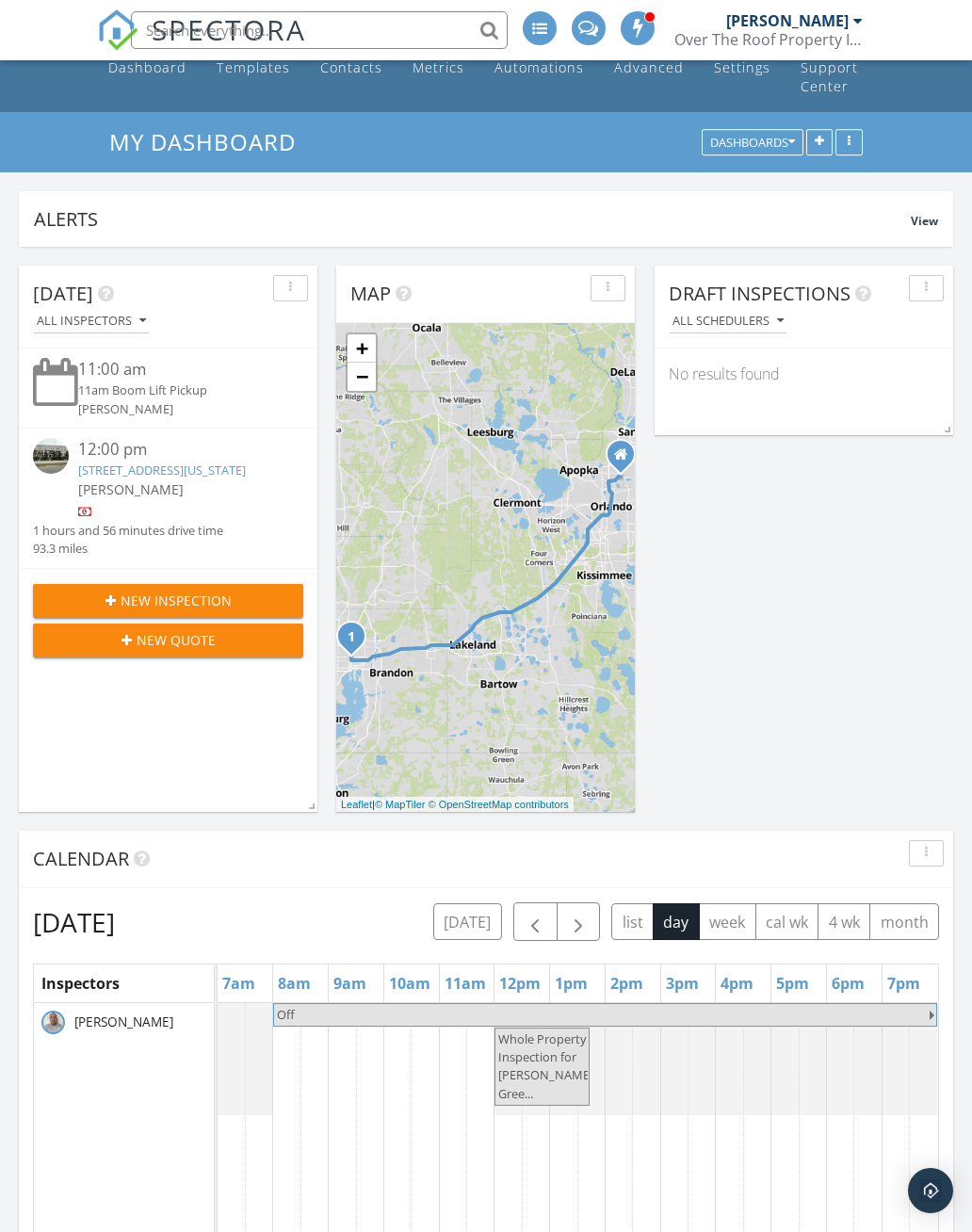
scroll to position [0, 0]
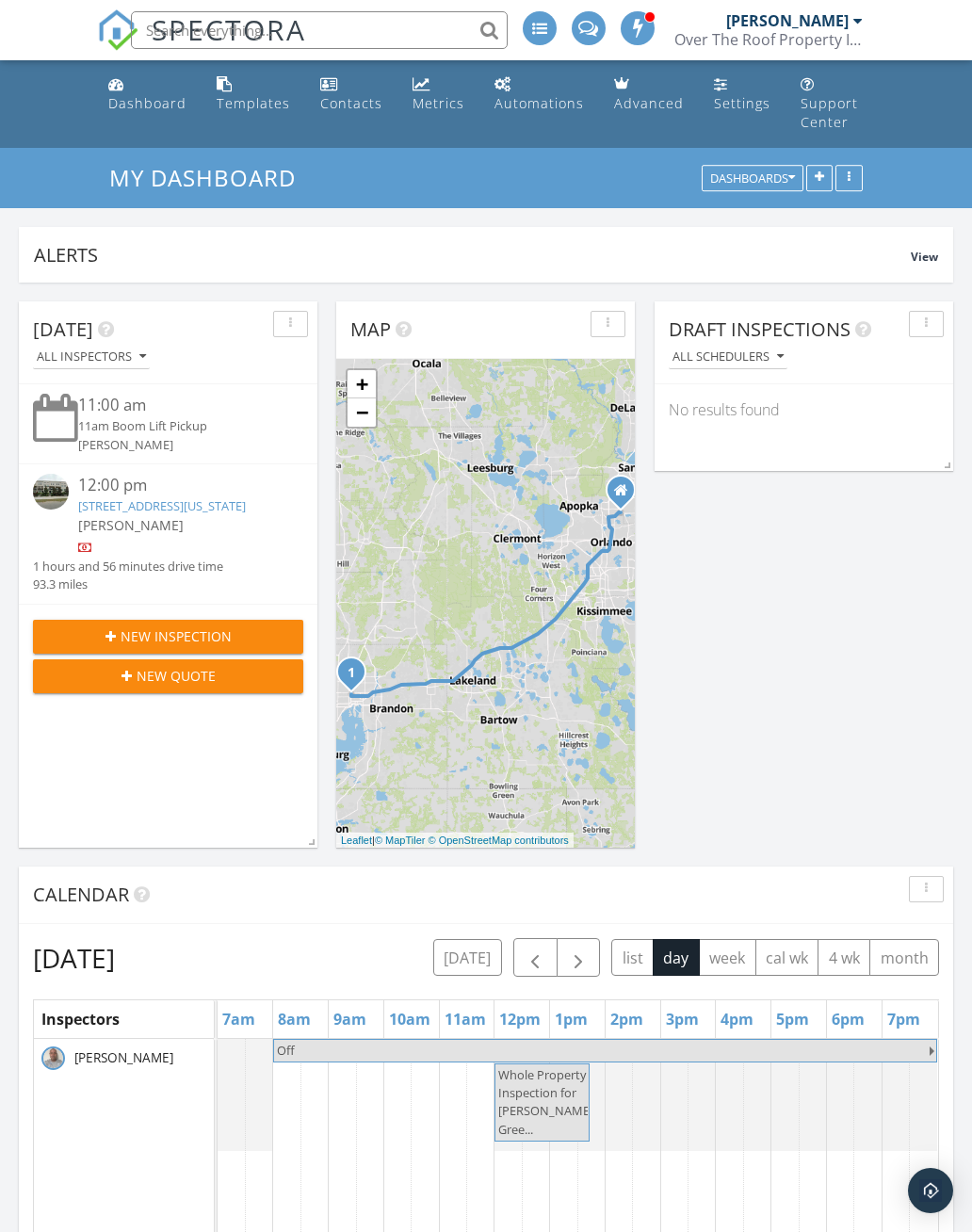
click at [140, 90] on link "Dashboard" at bounding box center [147, 95] width 93 height 53
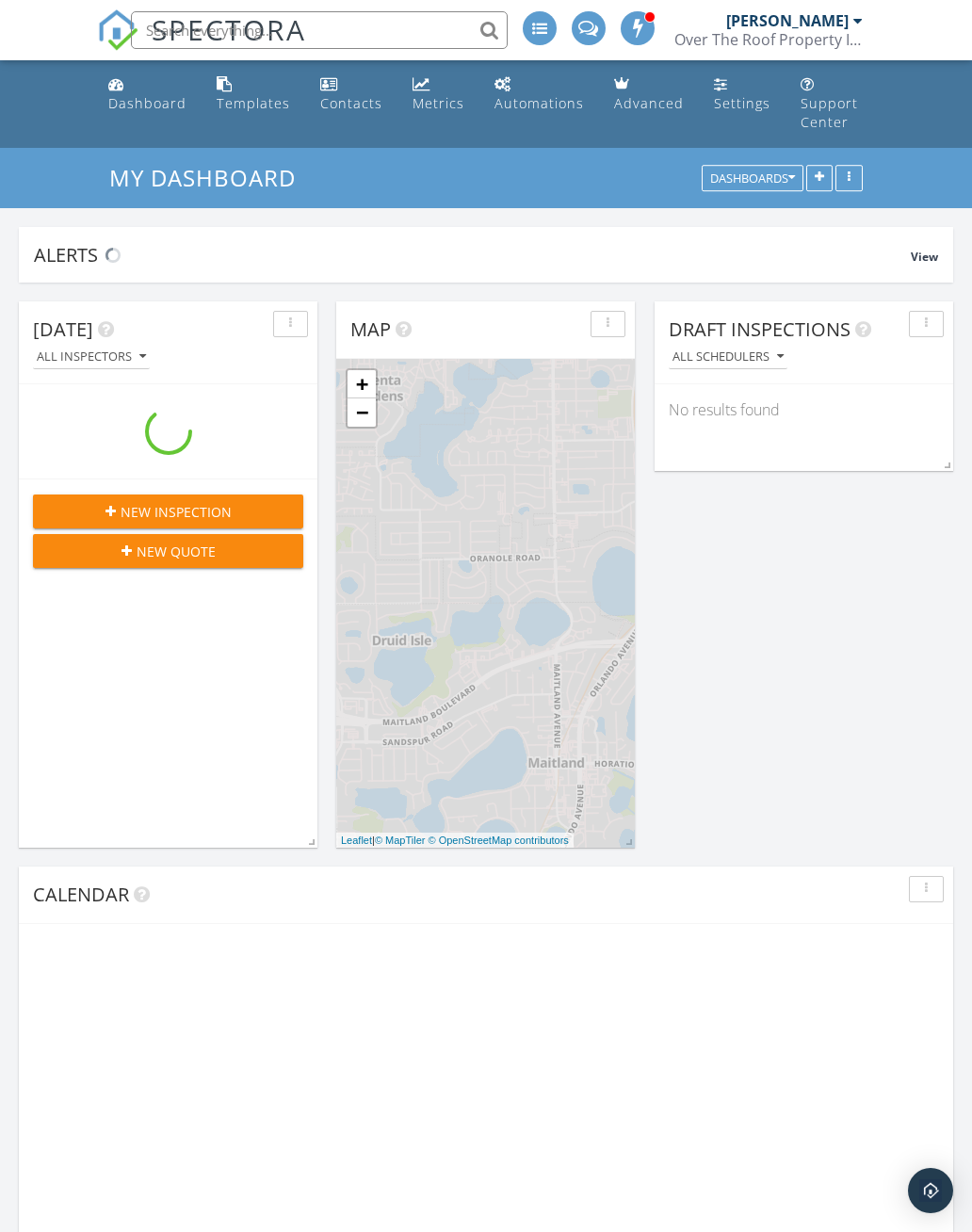
scroll to position [1716, 973]
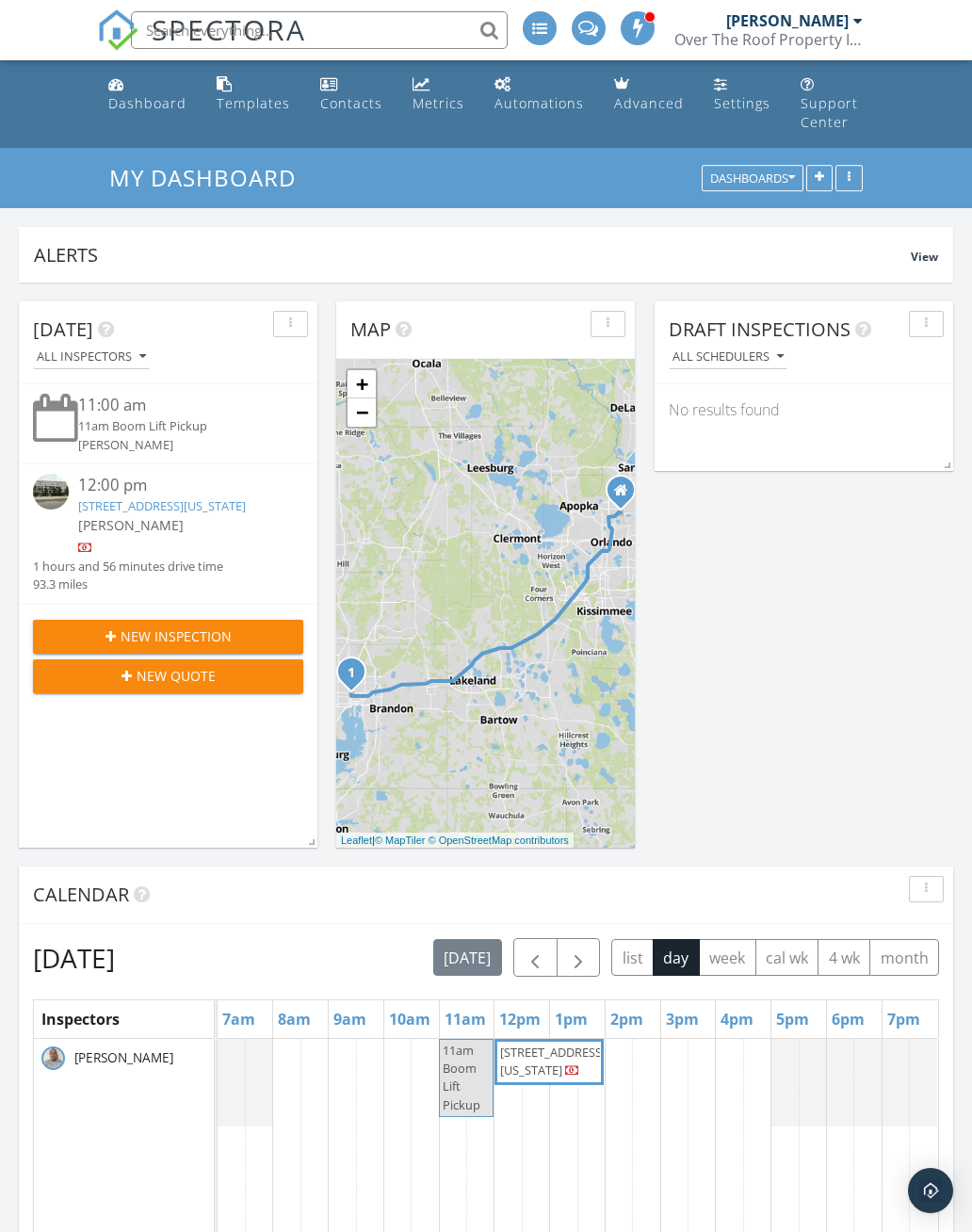
click at [573, 968] on span "button" at bounding box center [578, 959] width 23 height 23
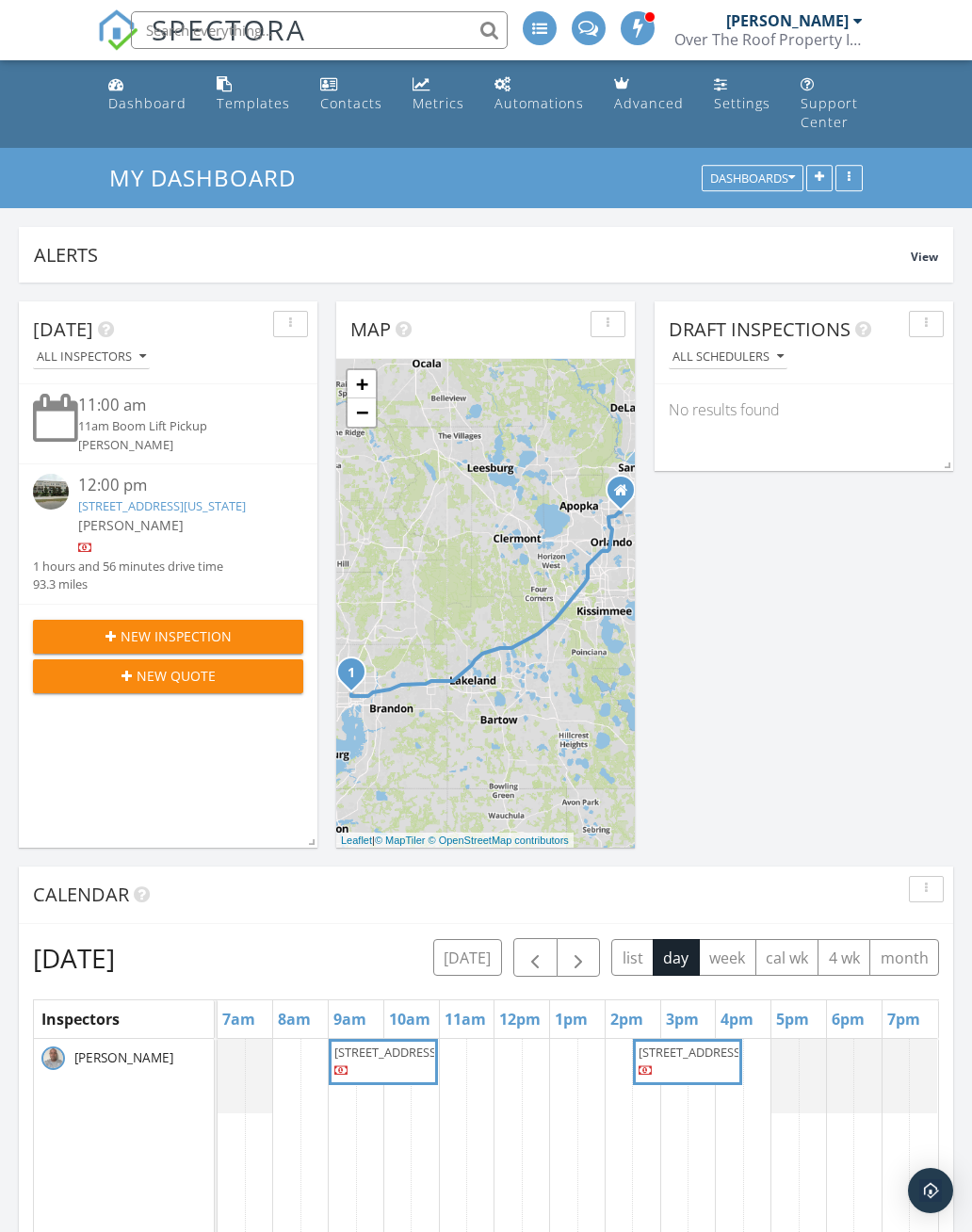
click at [569, 969] on span "button" at bounding box center [578, 959] width 23 height 23
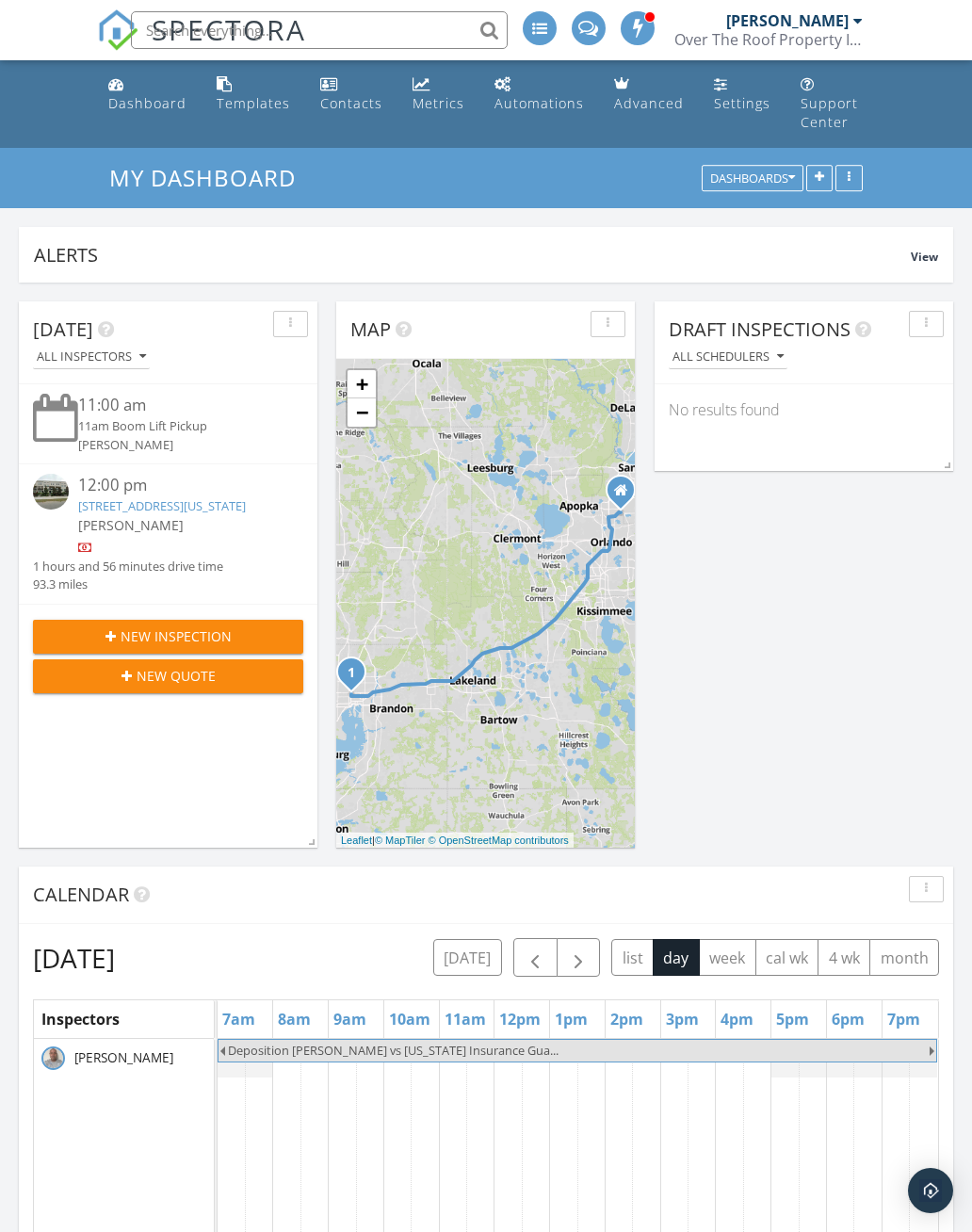
click at [531, 968] on span "button" at bounding box center [535, 959] width 23 height 23
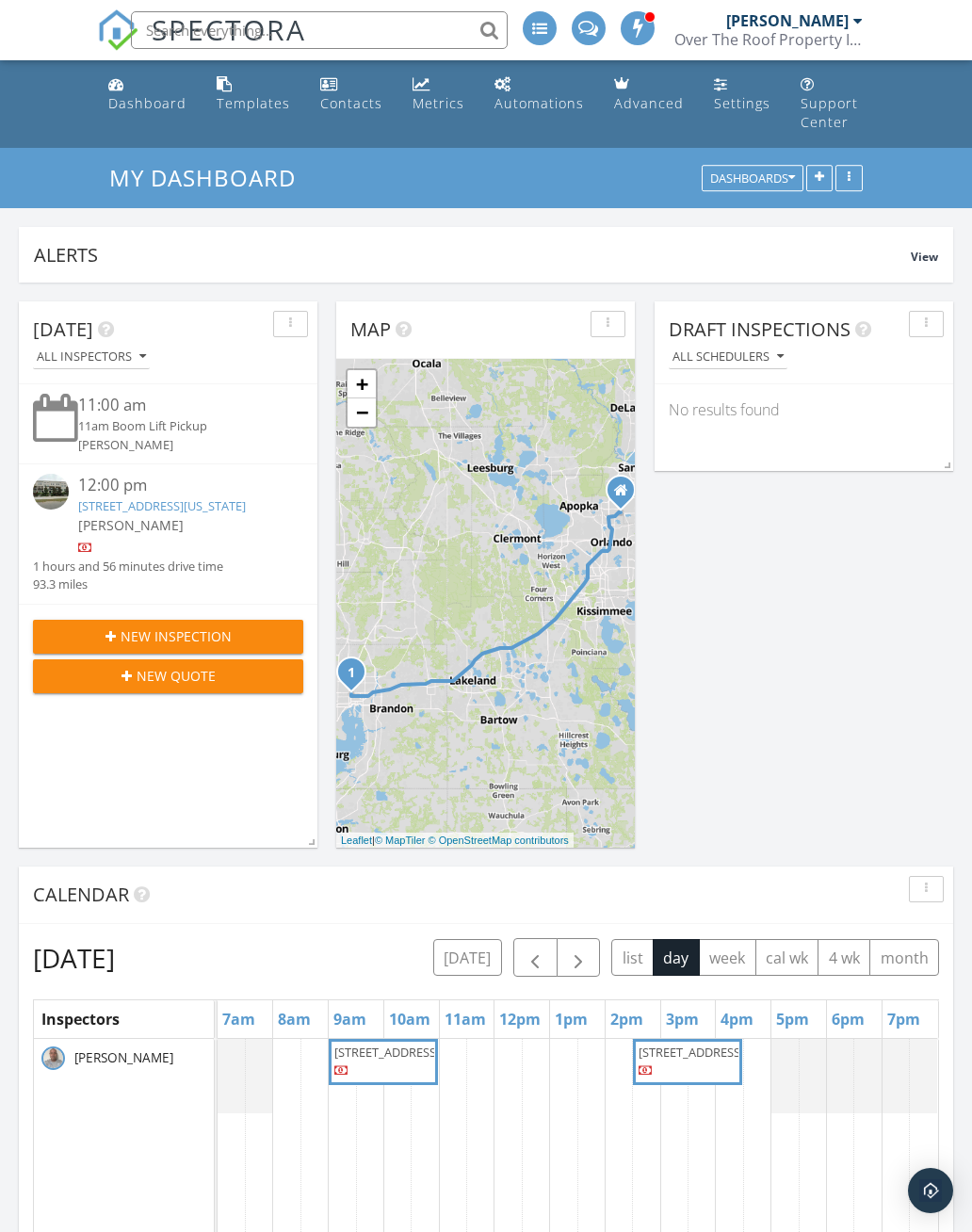
click at [586, 977] on button "button" at bounding box center [578, 958] width 44 height 38
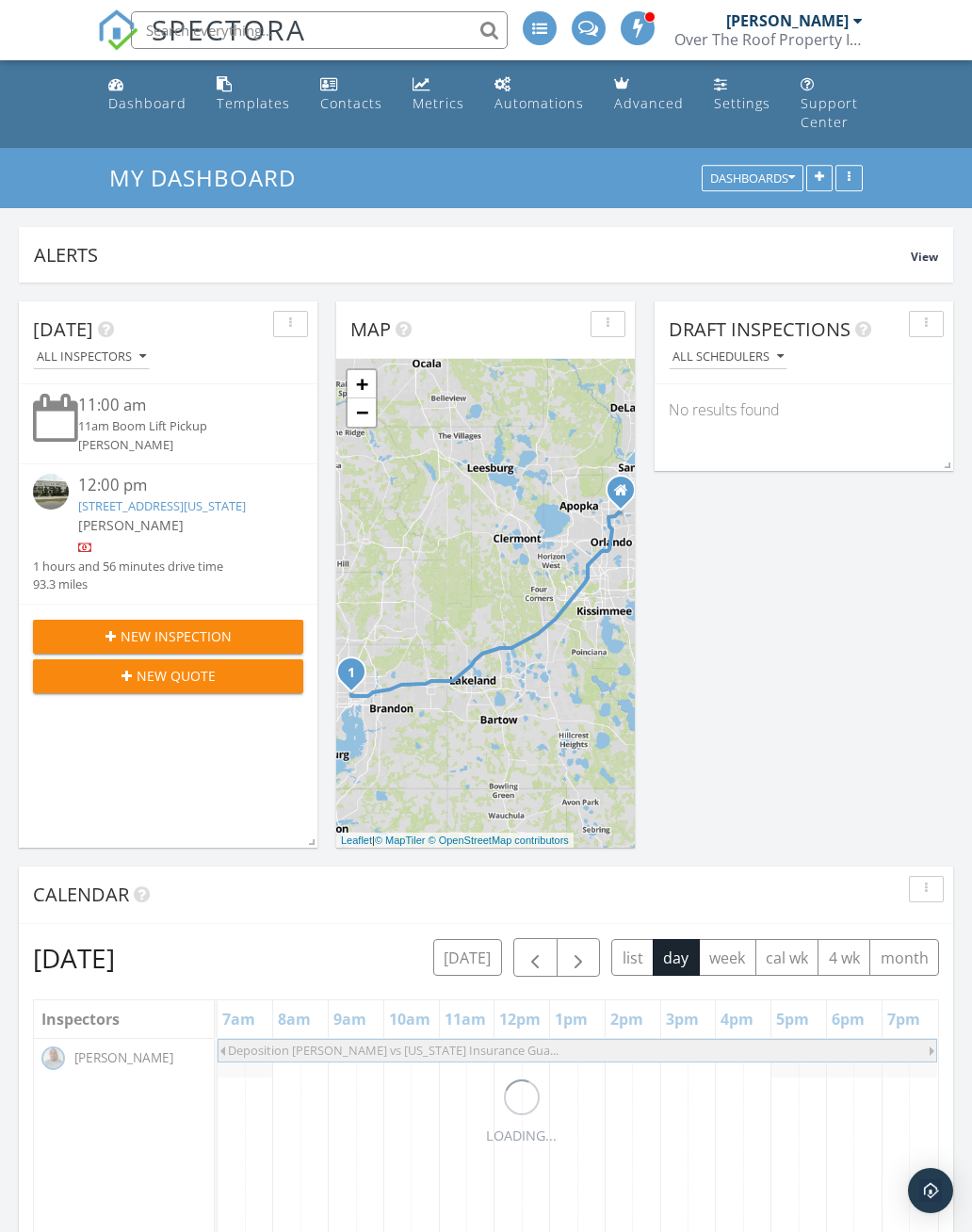
click at [588, 970] on span "button" at bounding box center [578, 959] width 23 height 23
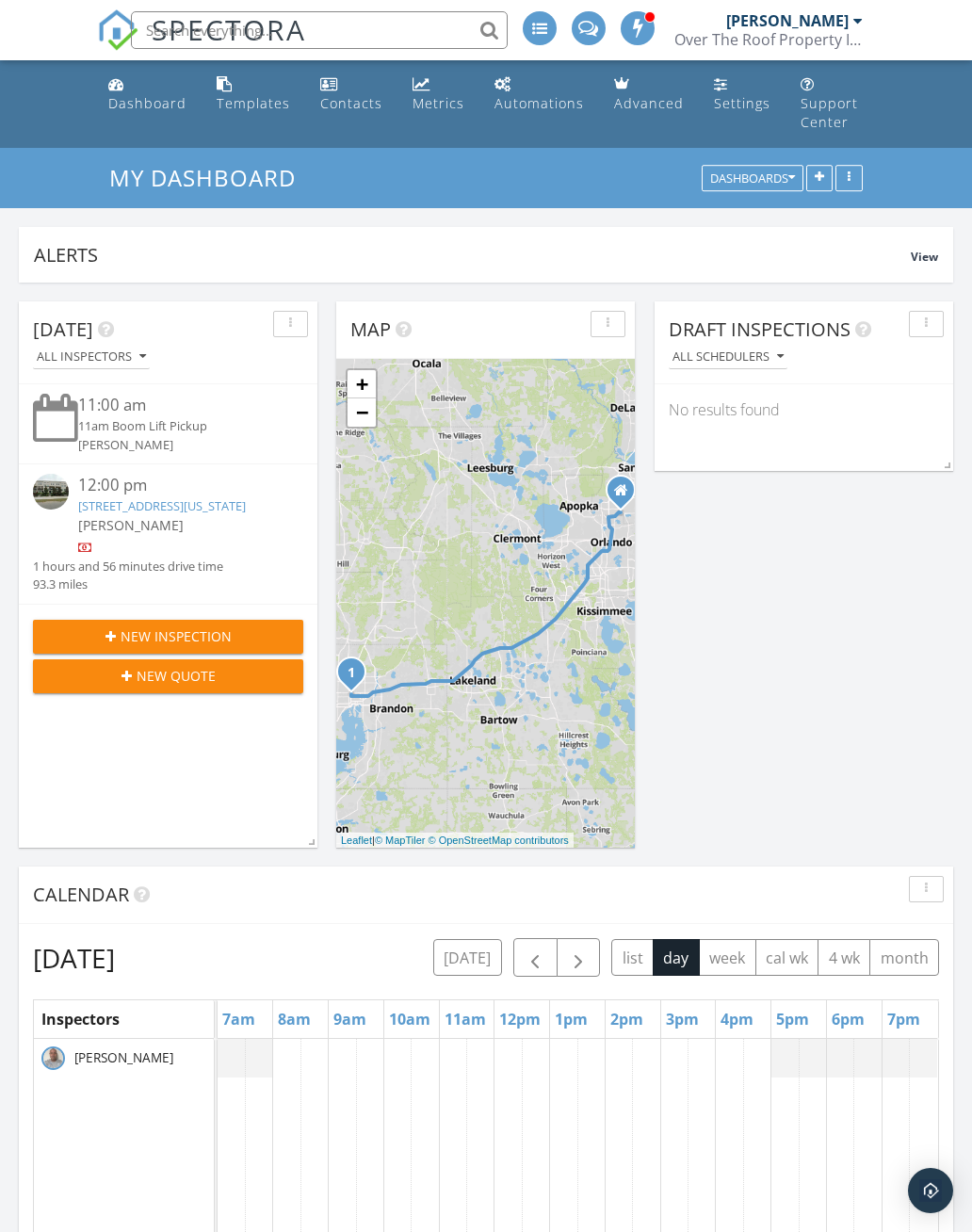
click at [598, 960] on button "button" at bounding box center [578, 958] width 44 height 38
click at [595, 961] on button "button" at bounding box center [578, 958] width 44 height 38
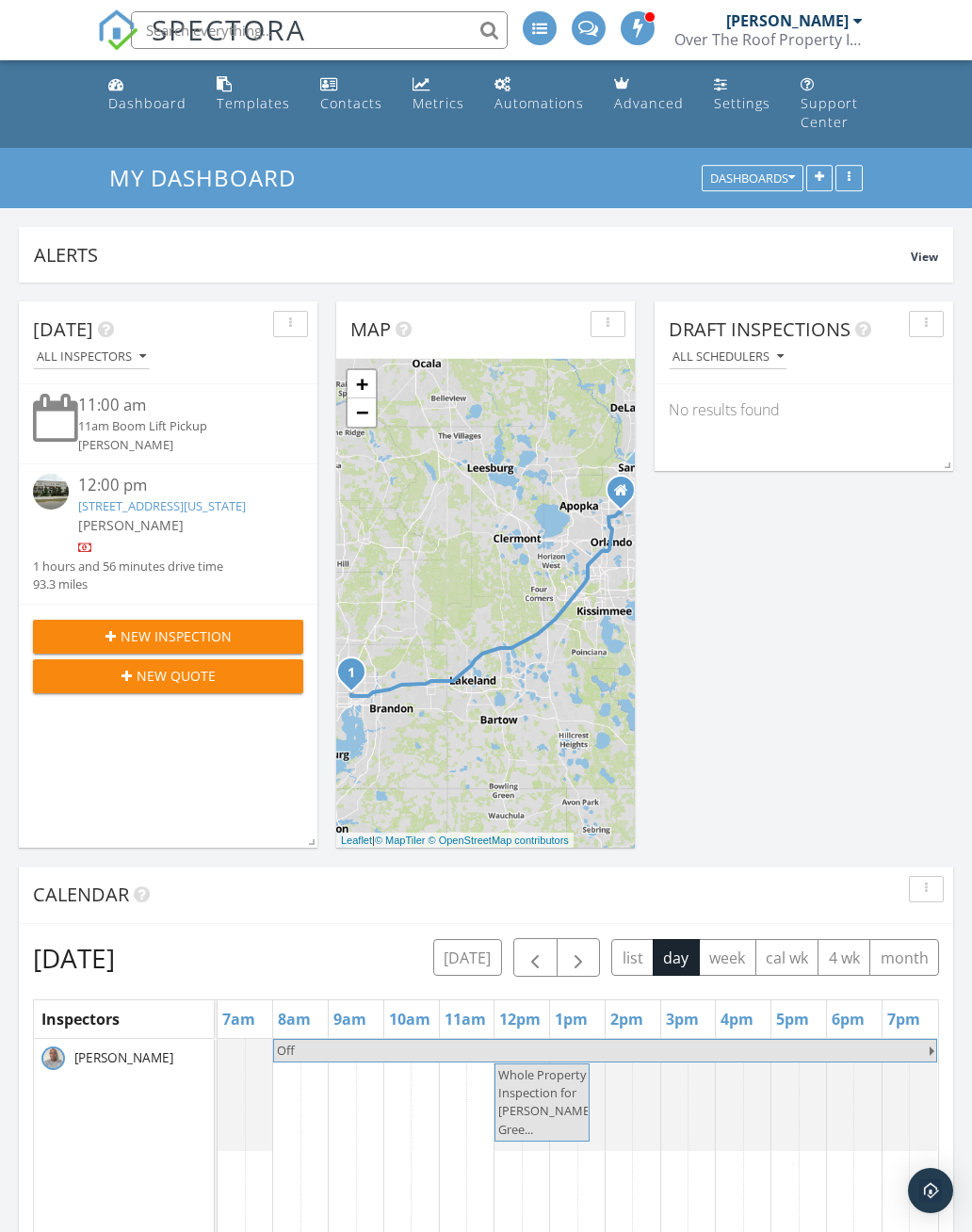
click at [590, 957] on button "button" at bounding box center [578, 958] width 44 height 38
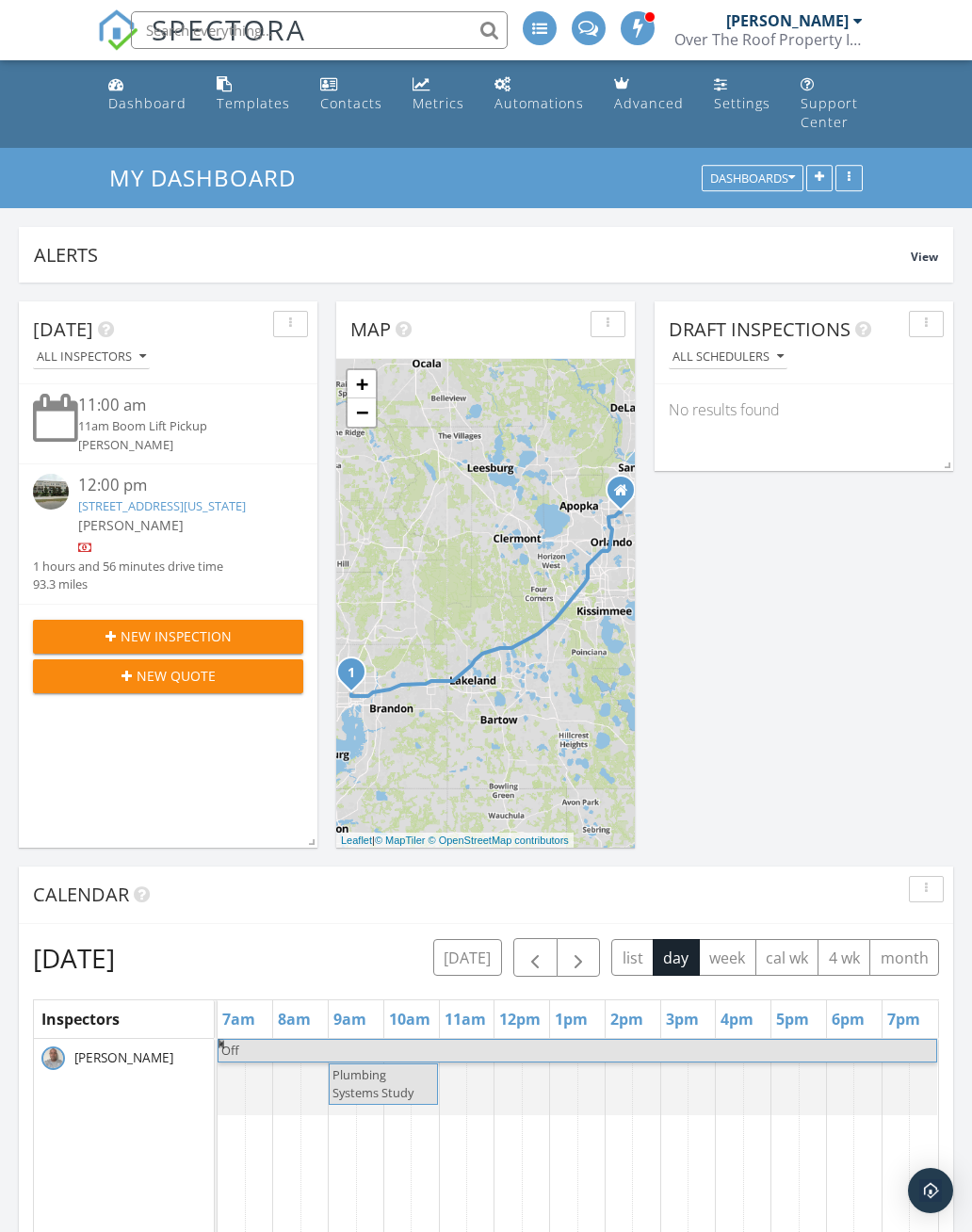
click at [612, 1040] on link "Off" at bounding box center [576, 1051] width 719 height 24
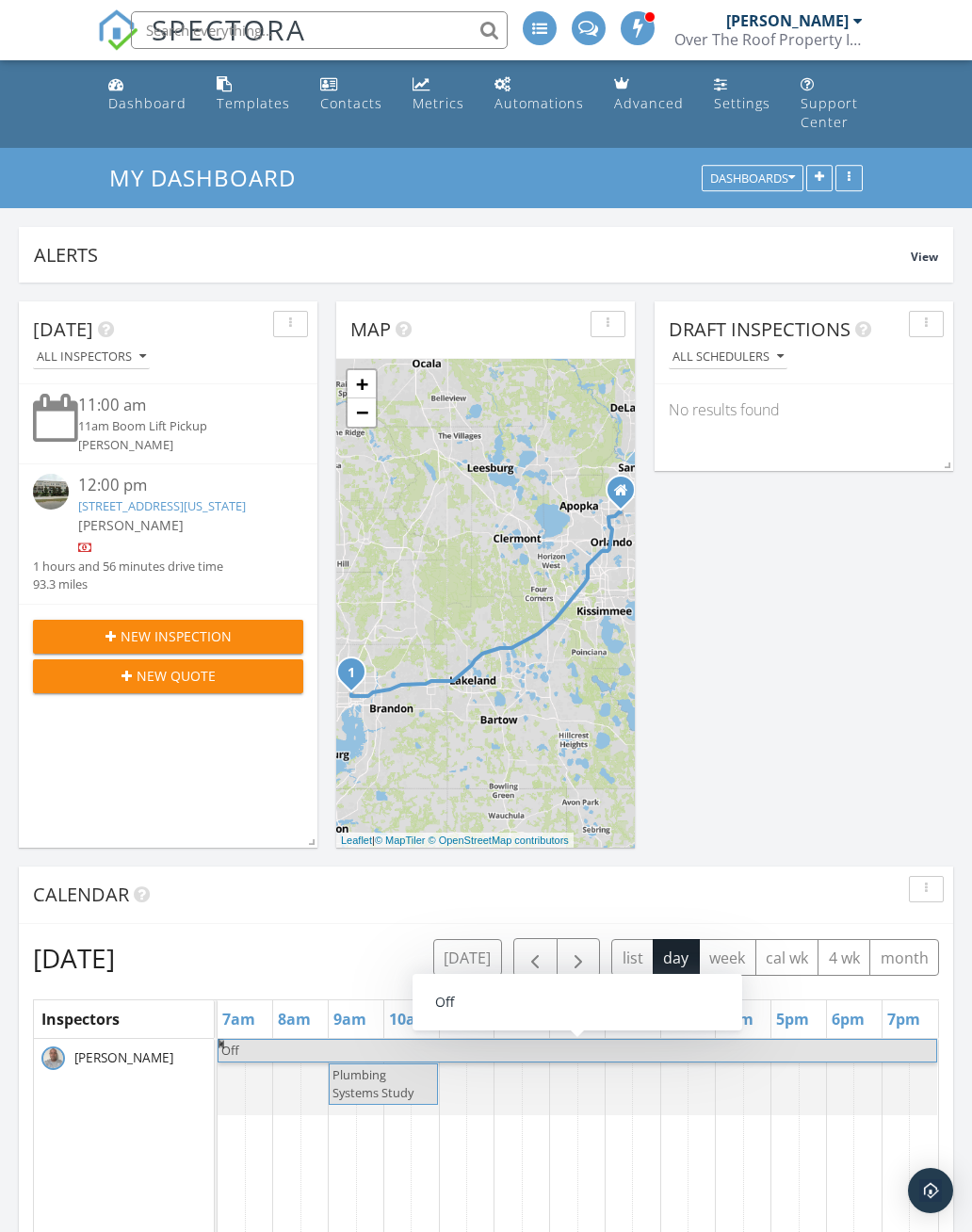
click at [614, 1041] on span "Off" at bounding box center [576, 1050] width 715 height 18
select select "9"
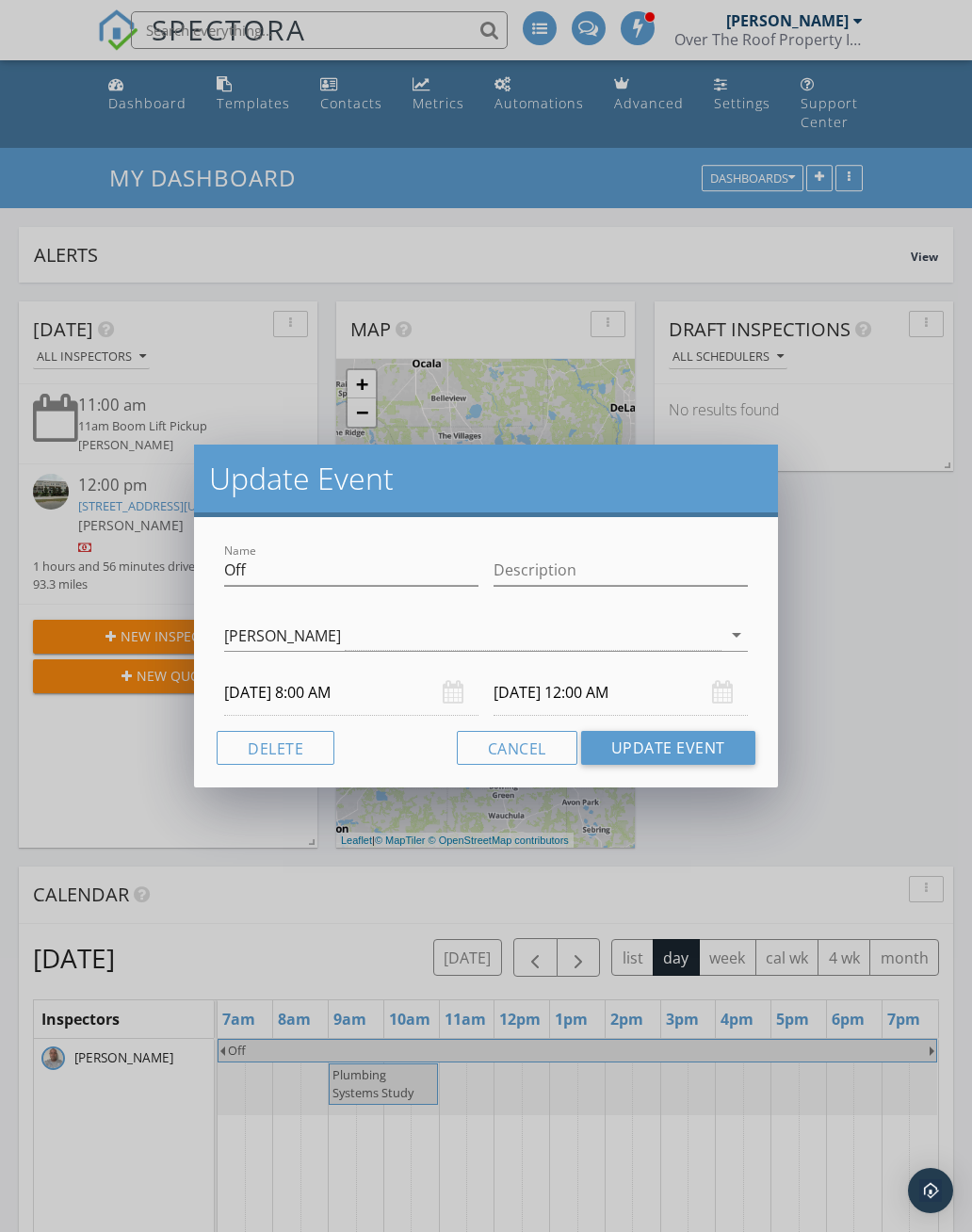
click at [710, 686] on input "10/06/2025 12:00 AM" at bounding box center [621, 693] width 255 height 46
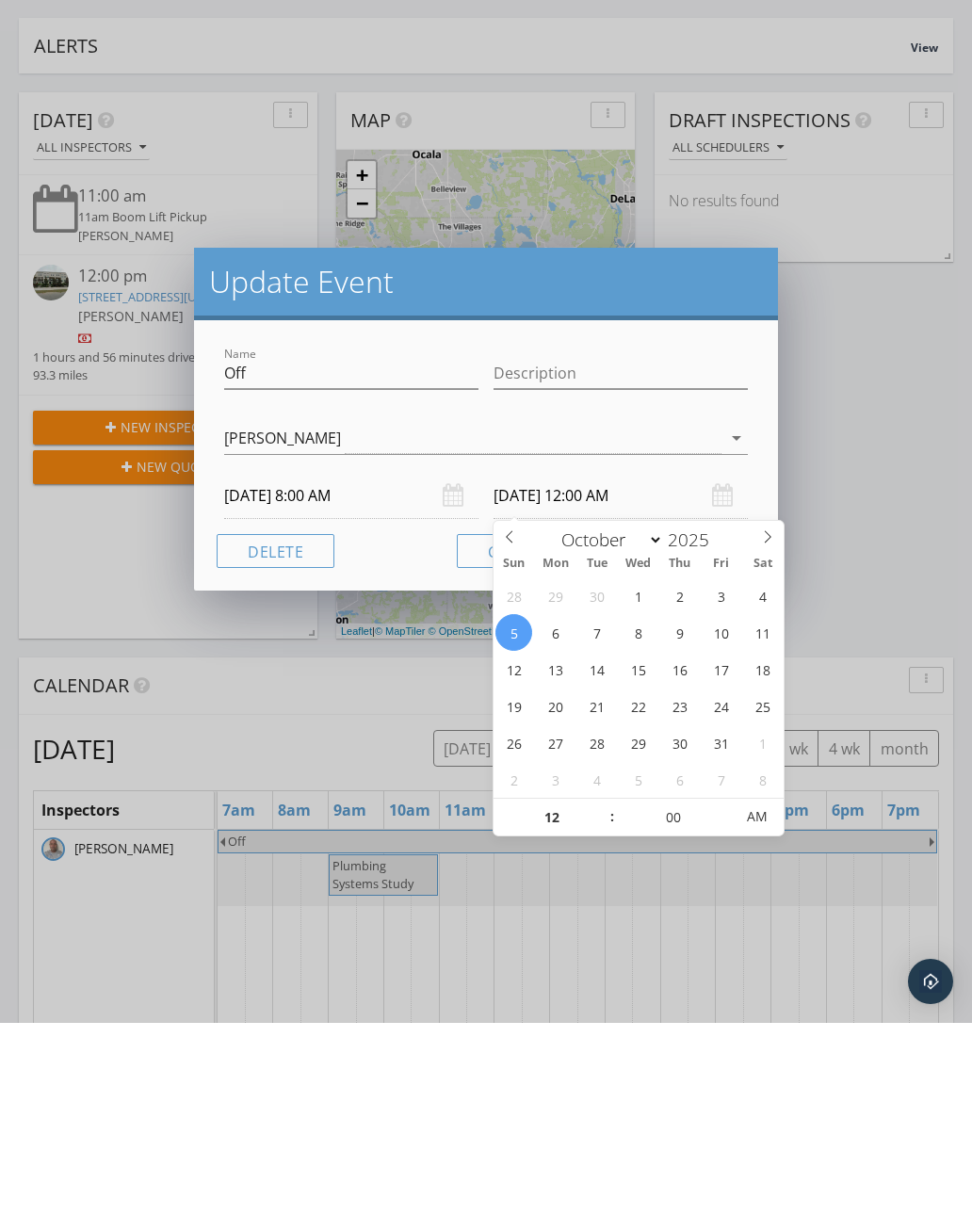
click at [370, 743] on div "Cancel Update Event" at bounding box center [485, 760] width 538 height 34
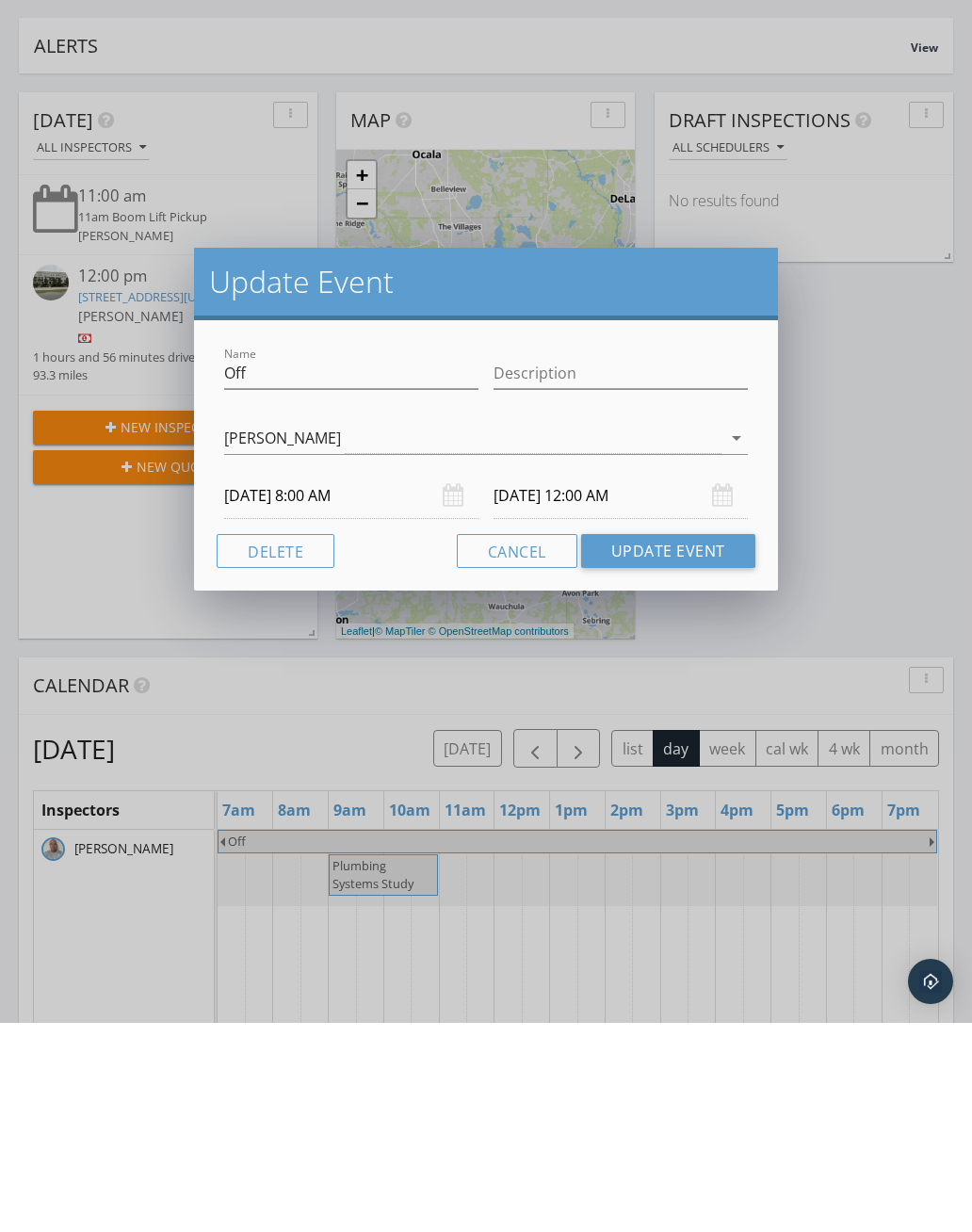
scroll to position [209, 0]
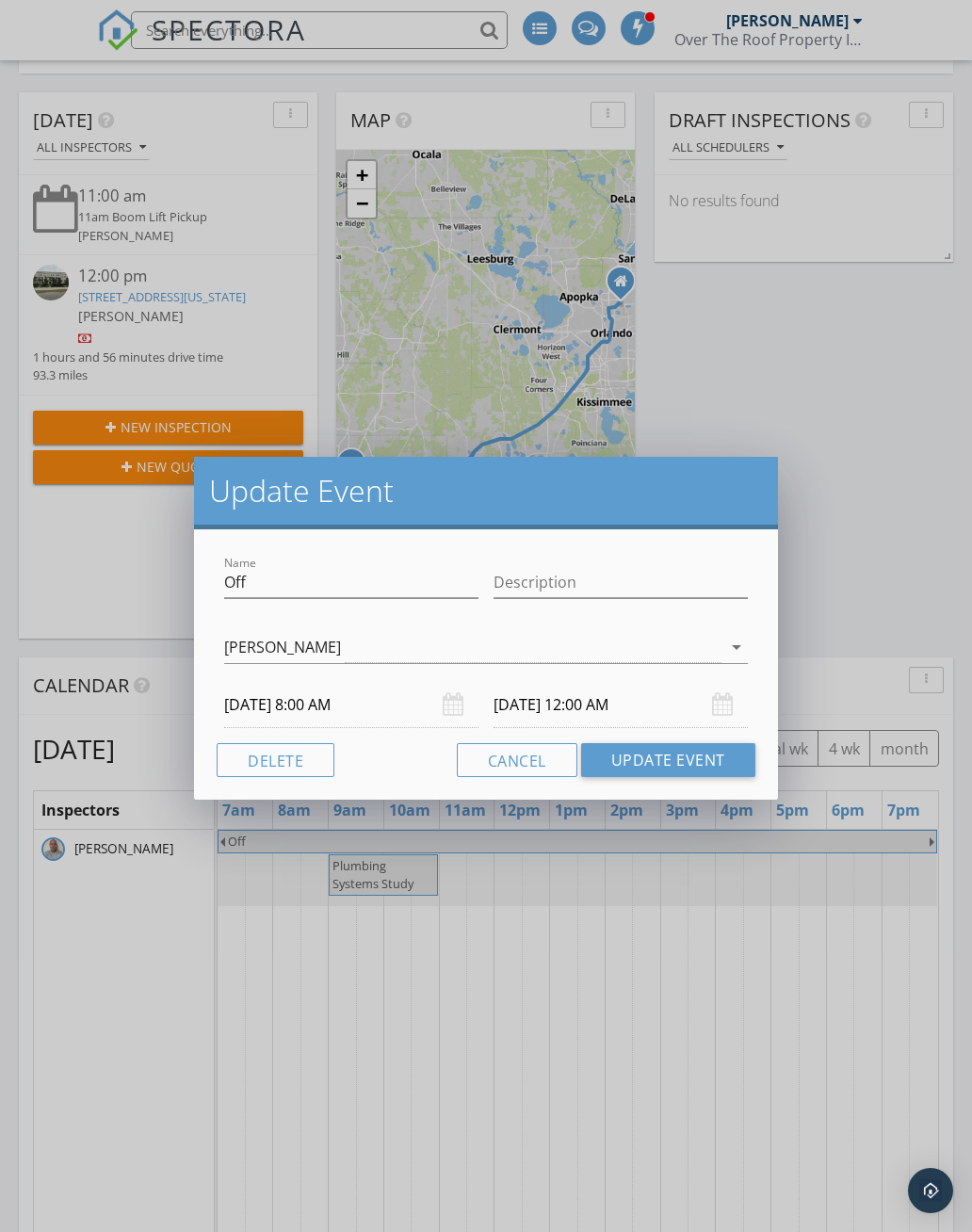
click at [722, 704] on div "10/05/2025 12:00 AM" at bounding box center [621, 705] width 255 height 46
click at [710, 703] on input "10/05/2025 12:00 AM" at bounding box center [621, 705] width 255 height 46
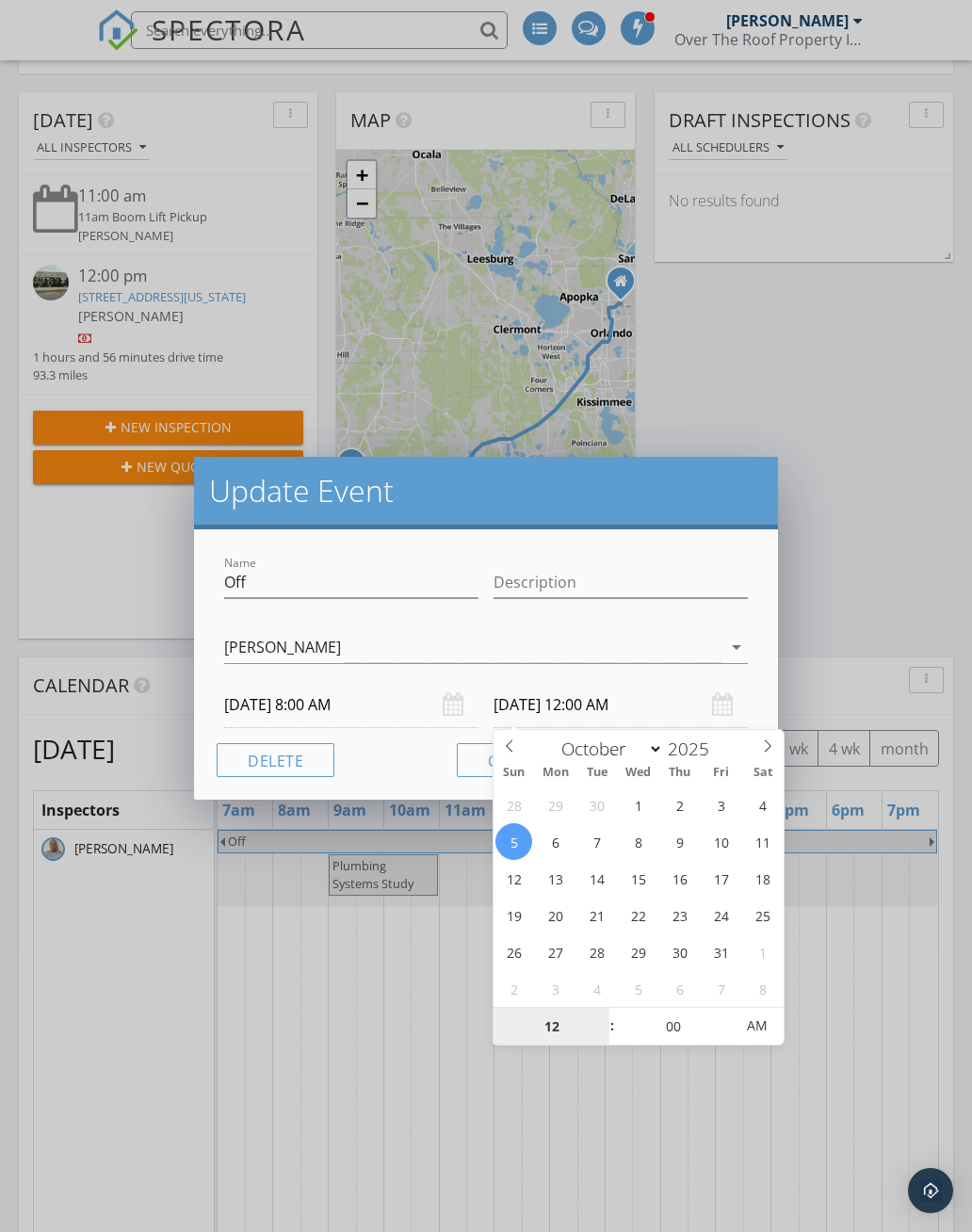
type input "10/04/2025 12:00 AM"
click at [582, 702] on input "10/04/2025 12:00 AM" at bounding box center [621, 705] width 255 height 46
click at [566, 1024] on input "12" at bounding box center [551, 1027] width 115 height 38
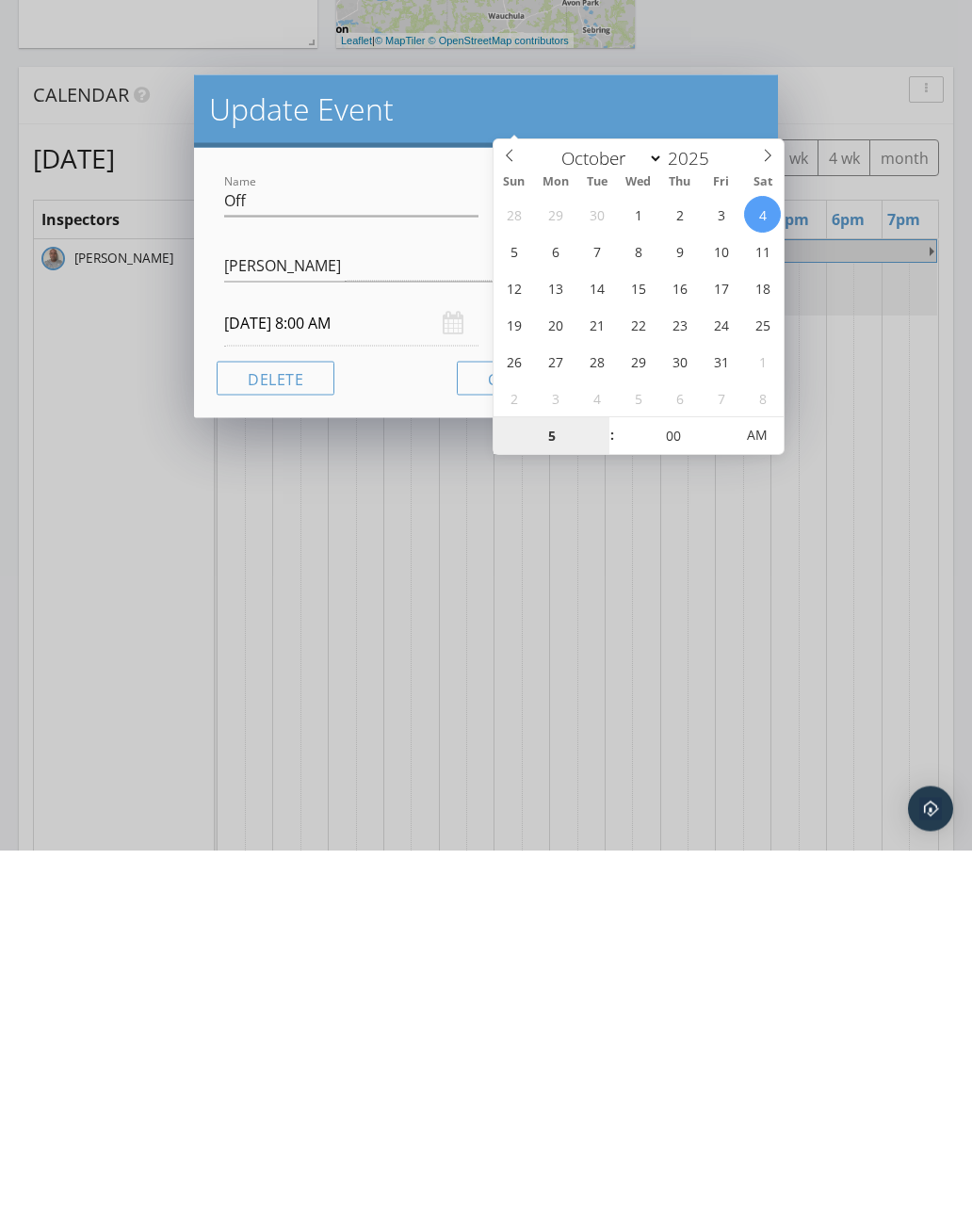
type input "05"
type input "10/04/2025 5:00 PM"
click at [391, 743] on div "Cancel Update Event" at bounding box center [485, 760] width 538 height 34
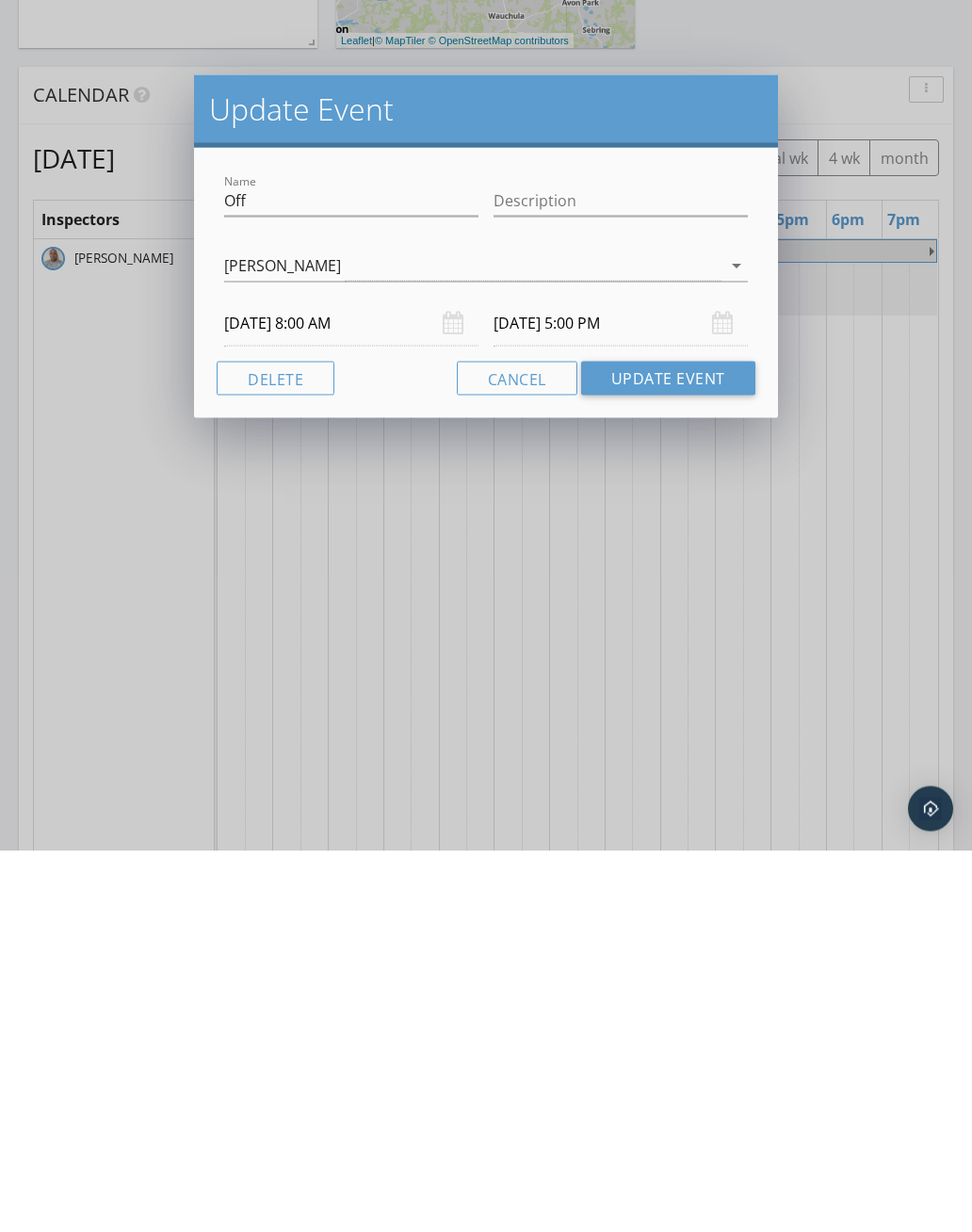
scroll to position [800, 0]
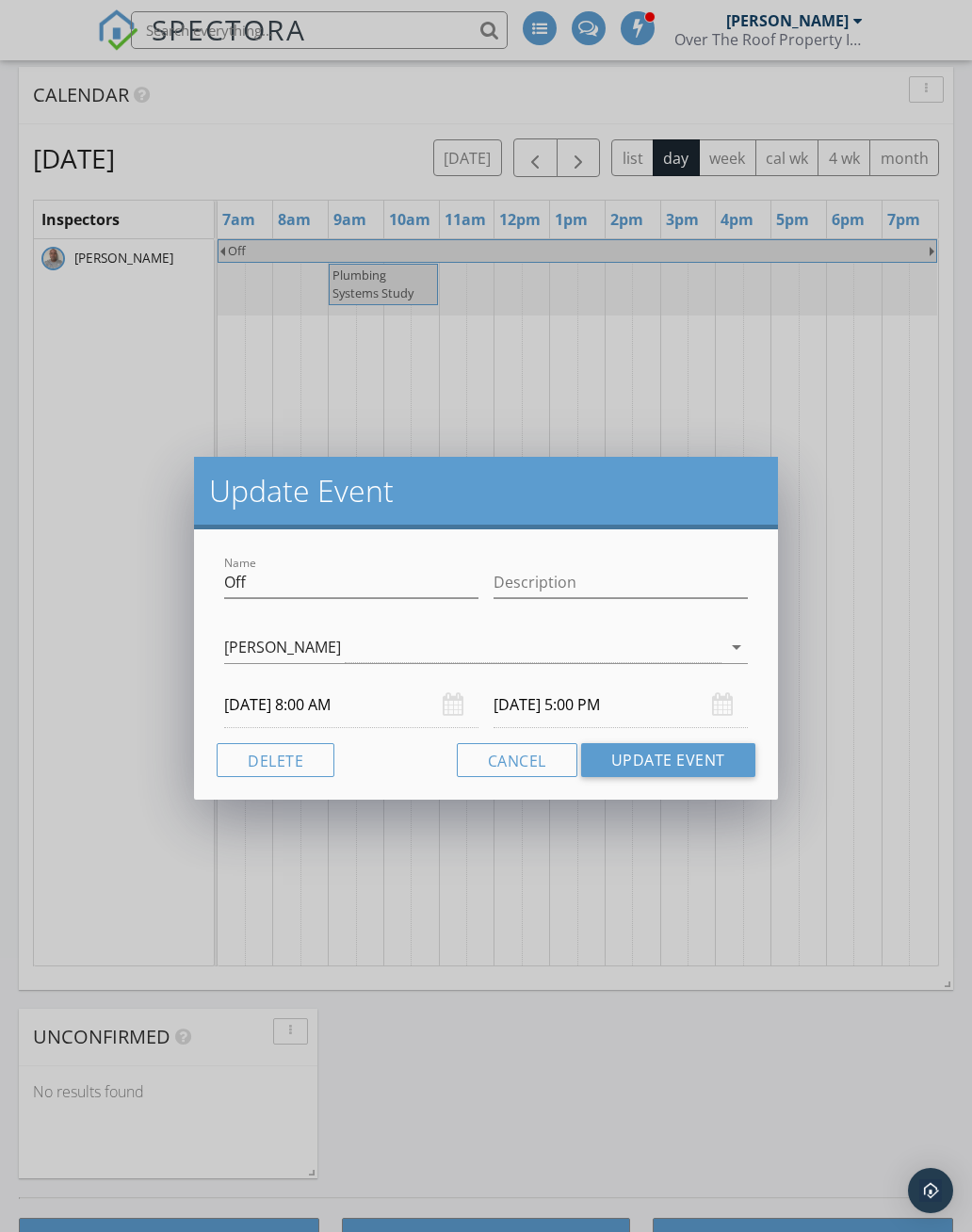
click at [696, 769] on button "Update Event" at bounding box center [668, 760] width 175 height 34
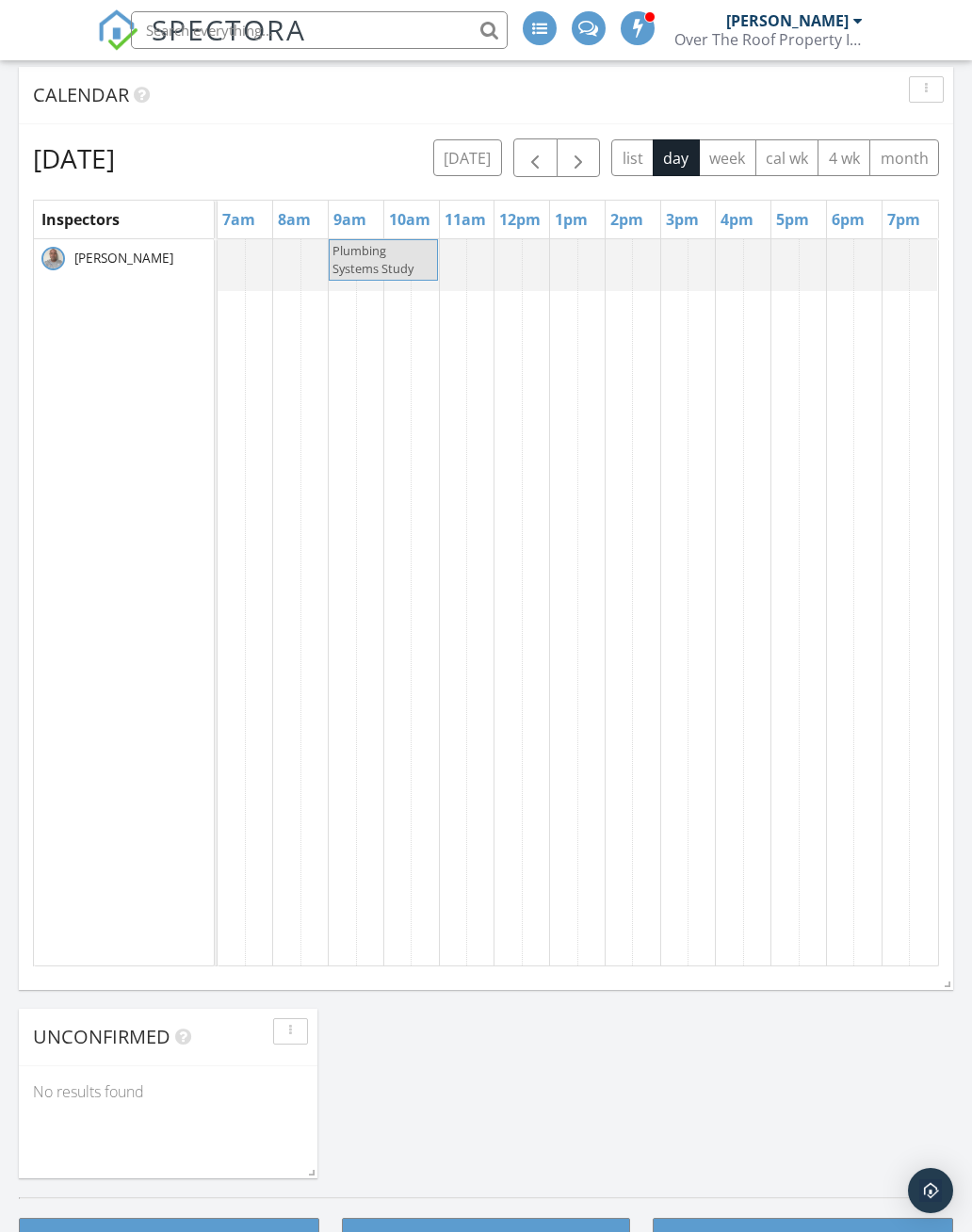
click at [278, 261] on div at bounding box center [576, 265] width 719 height 51
click at [722, 270] on div at bounding box center [576, 265] width 719 height 51
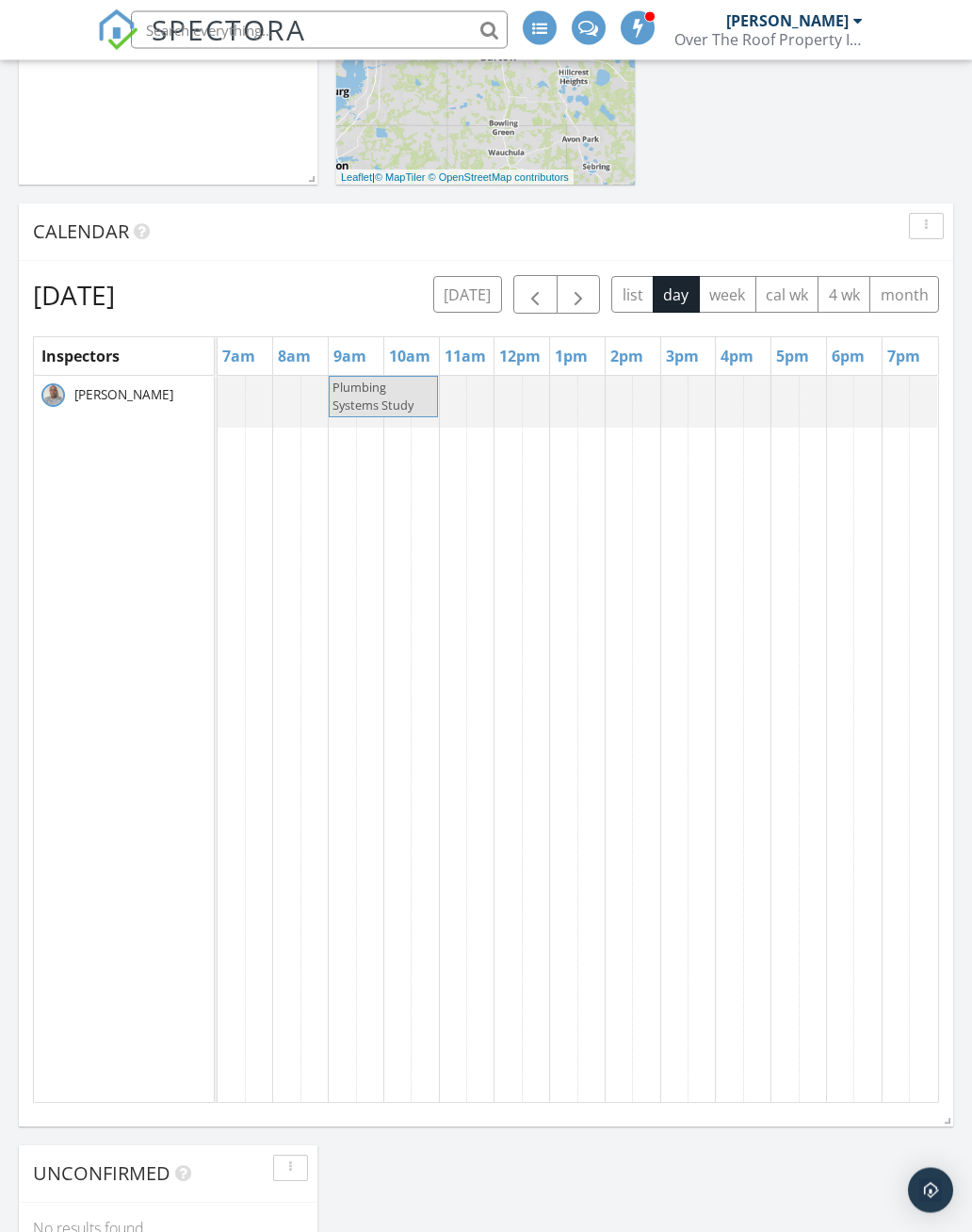
scroll to position [662, 0]
click at [274, 412] on div at bounding box center [576, 403] width 719 height 51
click at [619, 404] on div at bounding box center [576, 403] width 719 height 51
click at [568, 408] on div at bounding box center [576, 403] width 719 height 51
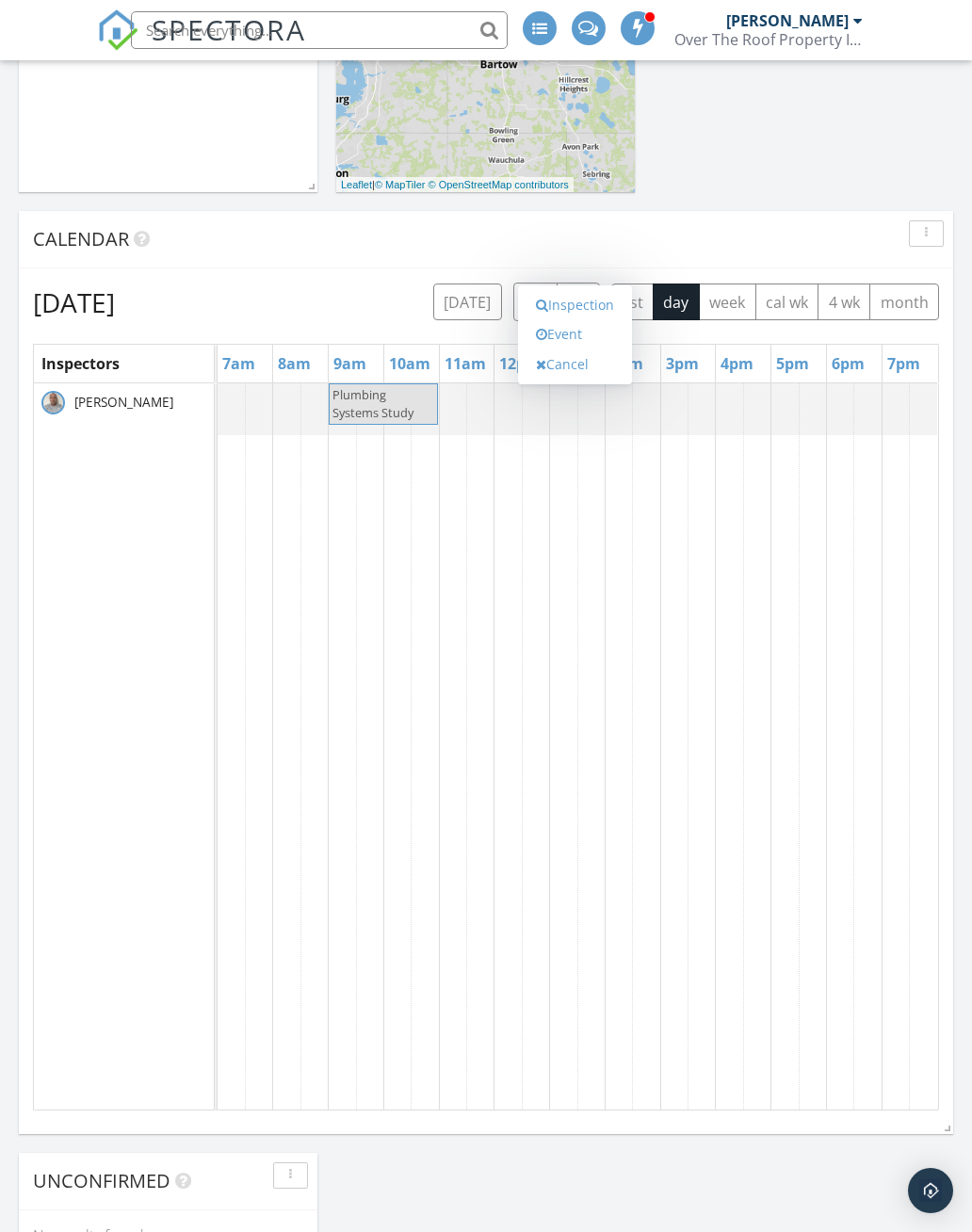
click at [772, 252] on div "Calendar" at bounding box center [471, 239] width 877 height 29
click at [540, 307] on span "button" at bounding box center [535, 303] width 23 height 23
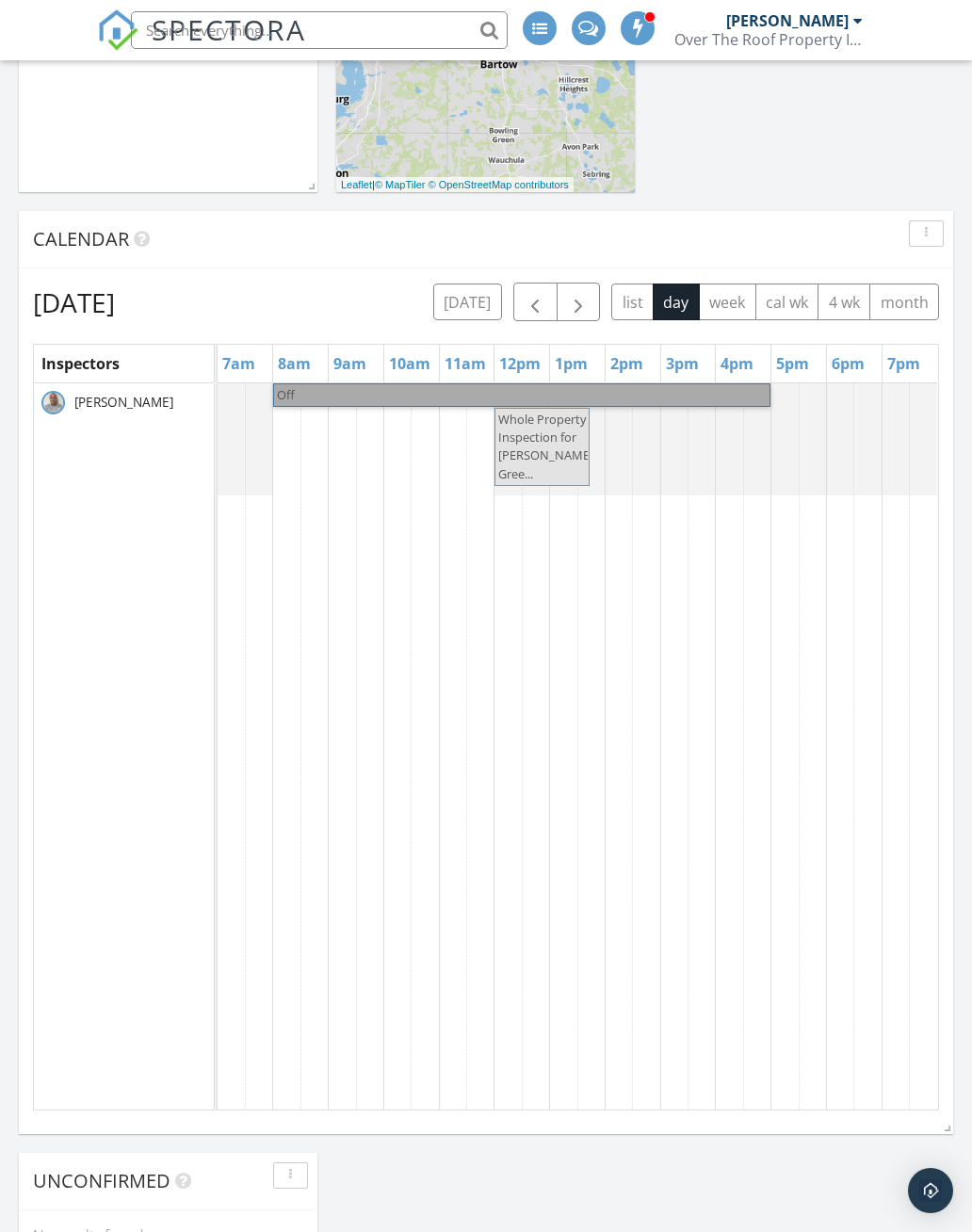
click at [336, 391] on link "Off" at bounding box center [522, 395] width 497 height 24
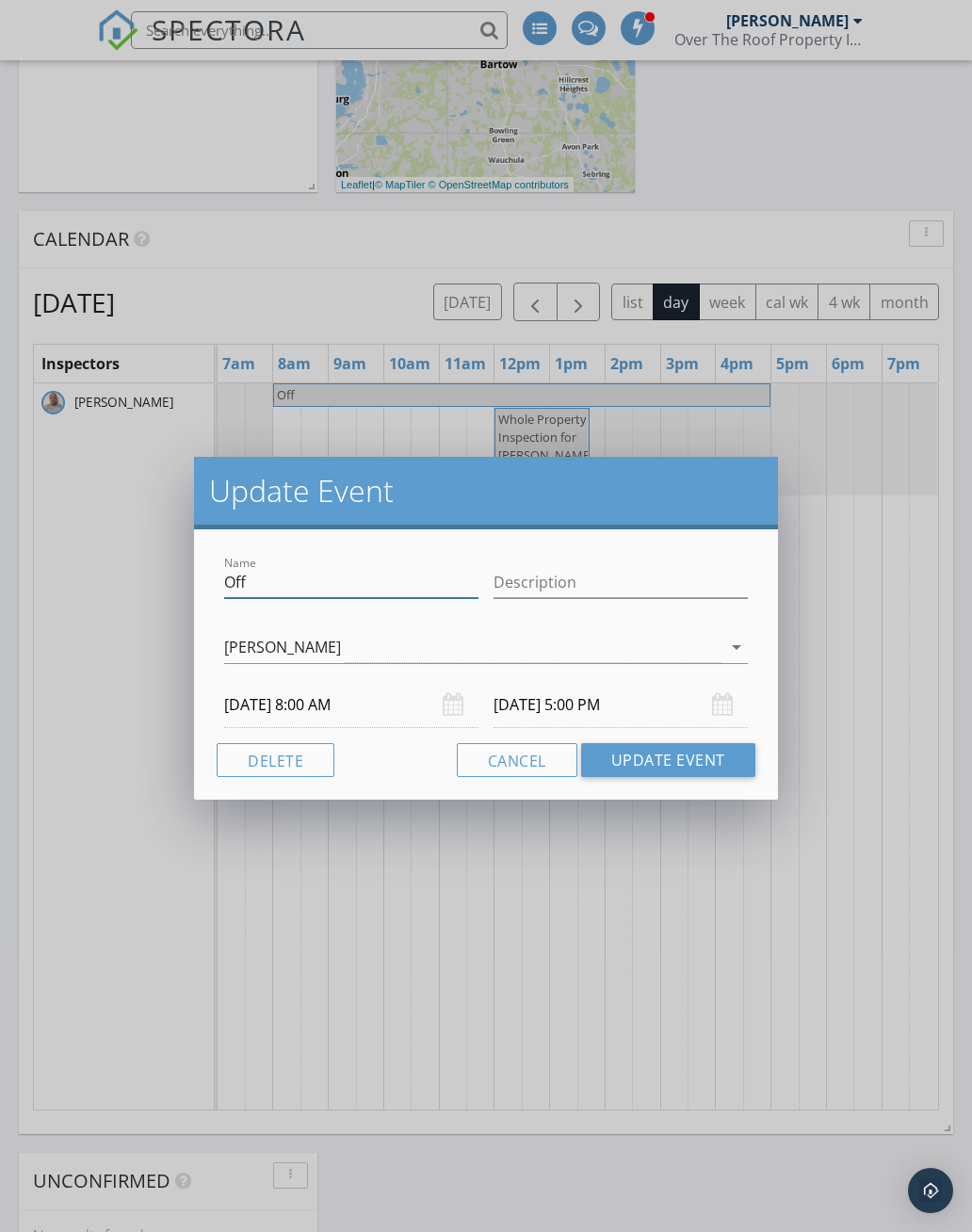
click at [300, 581] on input "Off" at bounding box center [351, 582] width 255 height 31
type input "O"
type input "Zoey’s Party"
click at [546, 568] on input "Description" at bounding box center [621, 582] width 255 height 31
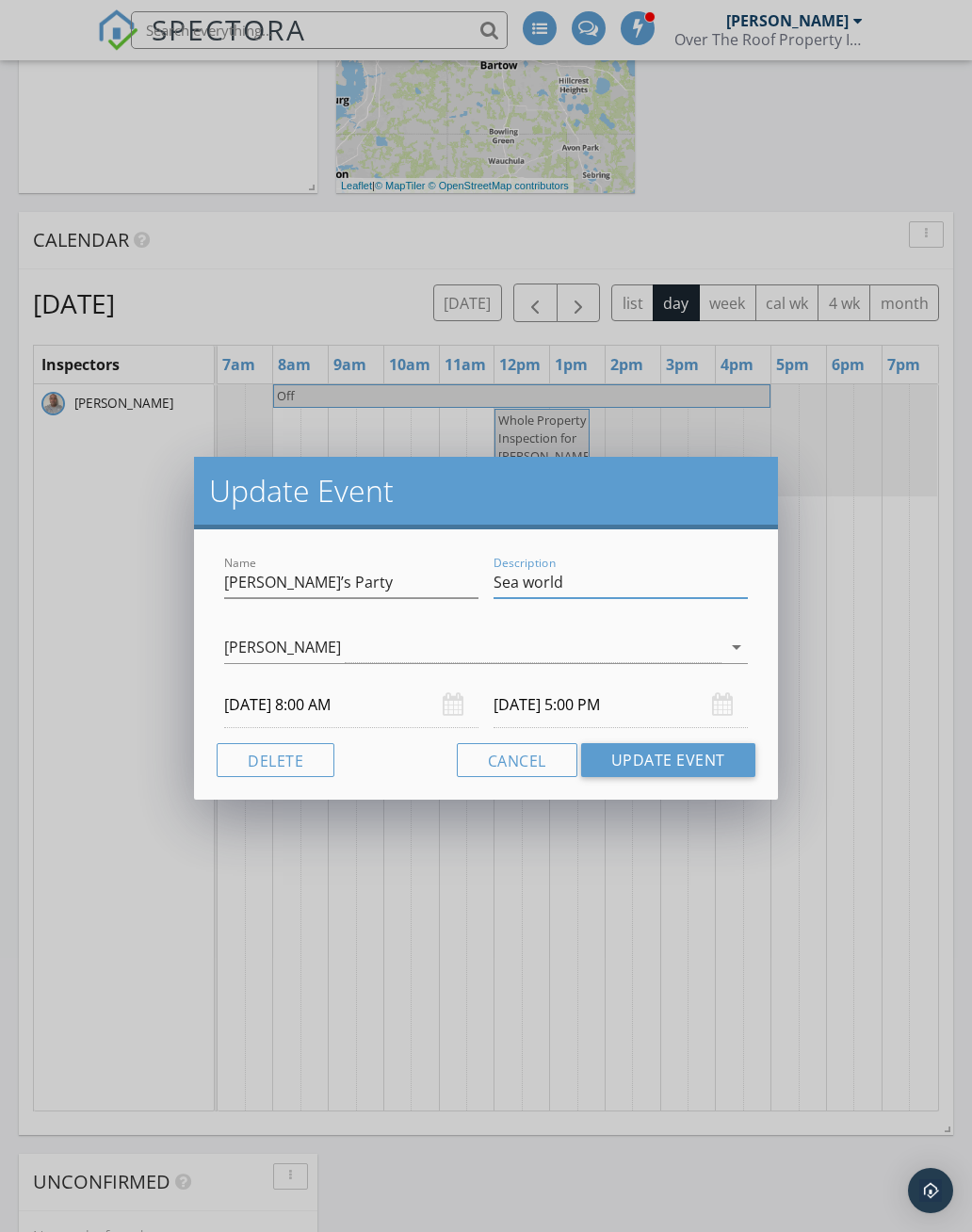
type input "Sea world"
click at [674, 759] on button "Update Event" at bounding box center [668, 760] width 175 height 34
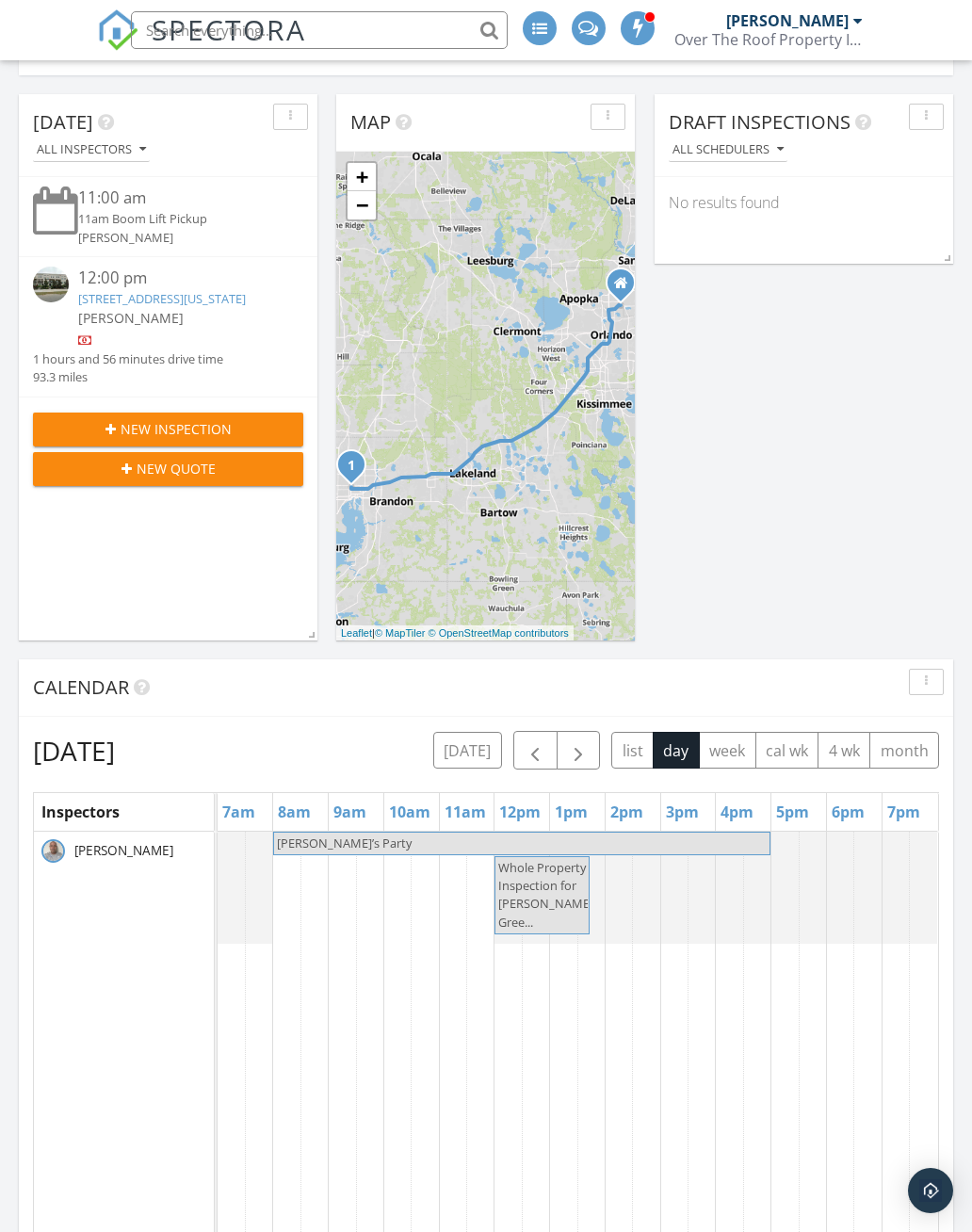
scroll to position [0, 0]
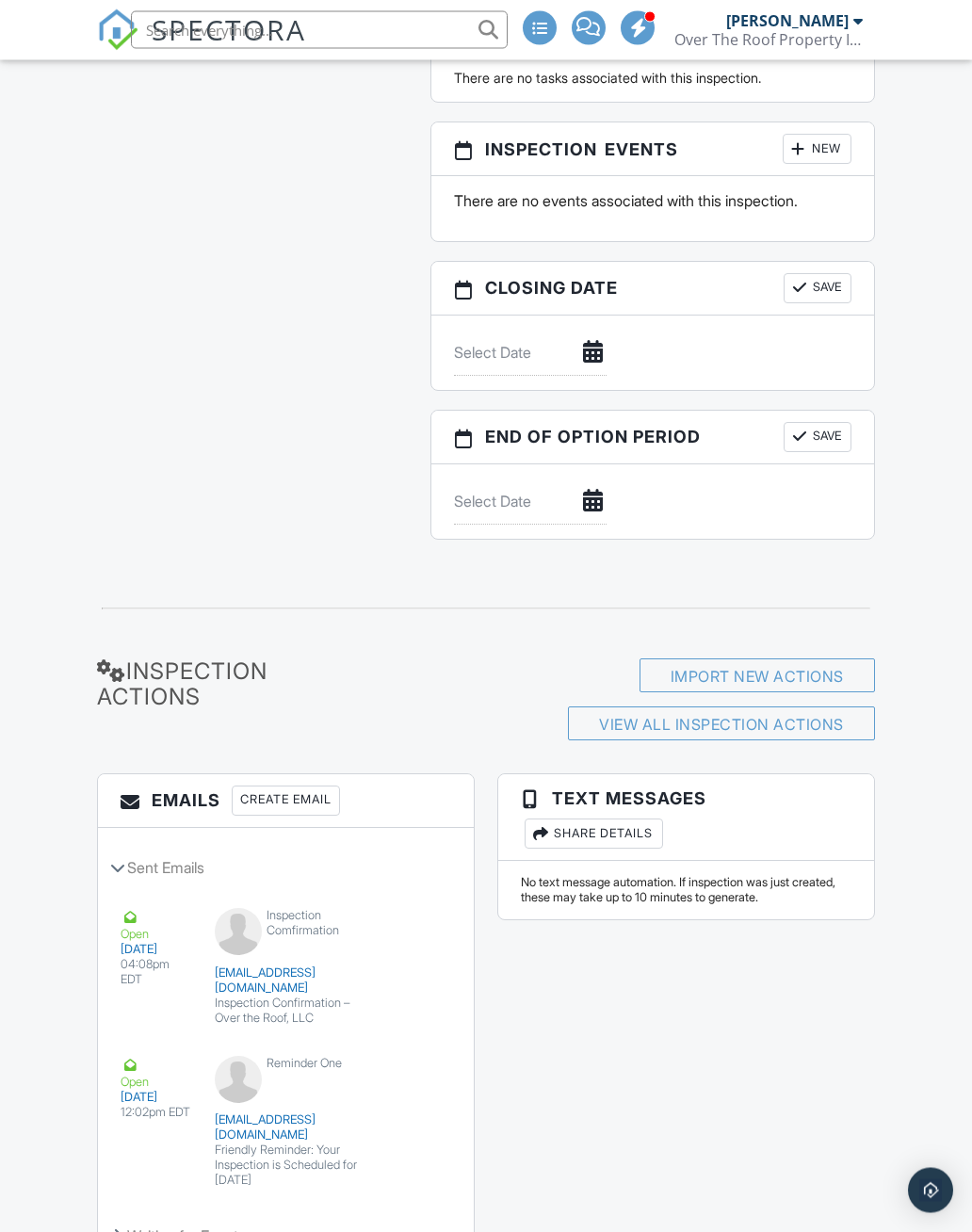
scroll to position [2278, 0]
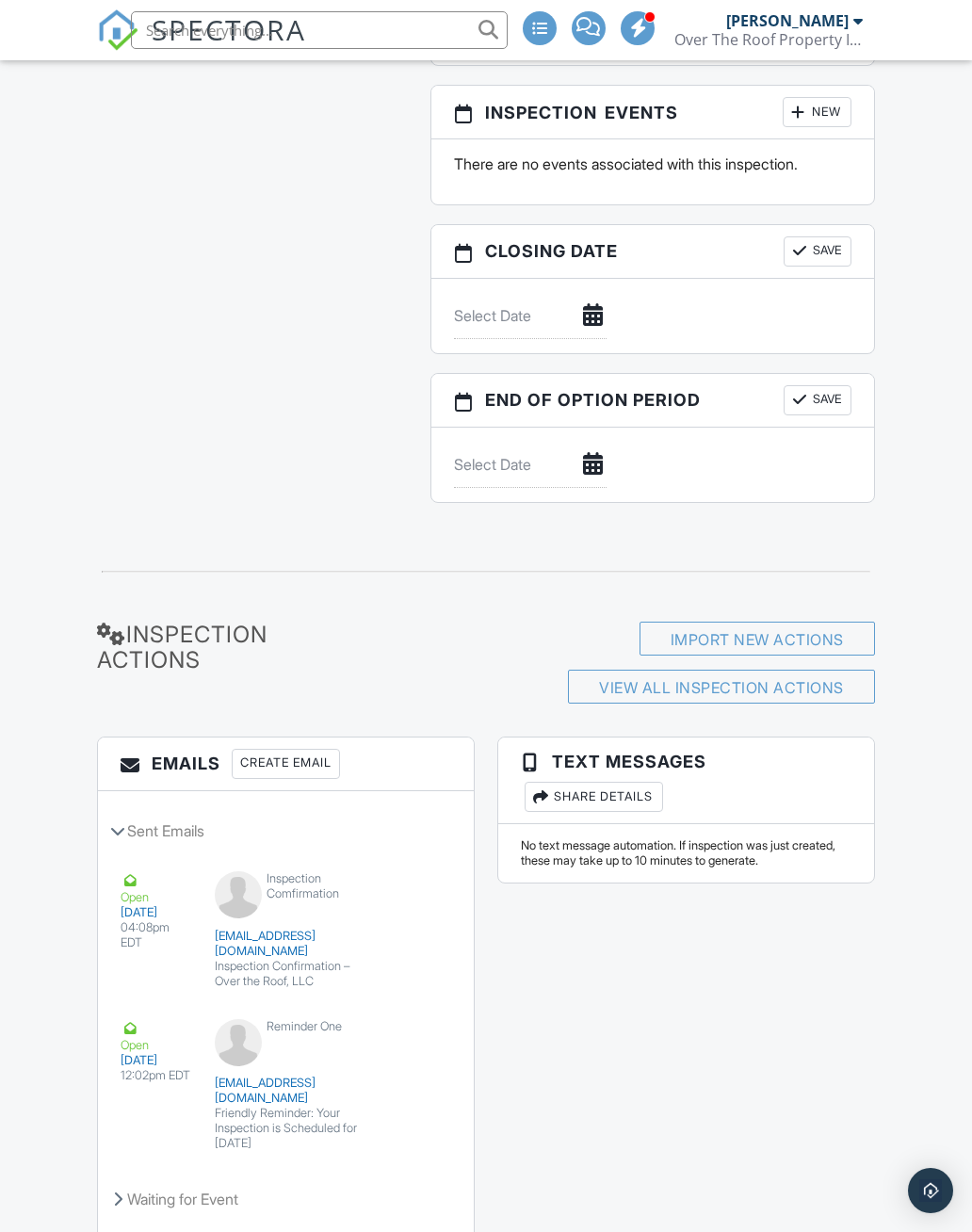
click at [779, 1064] on div "Emails Create Email Sent Emails Open [DATE] 04:08pm EDT Inspection Comfirmation…" at bounding box center [486, 998] width 800 height 523
click at [305, 749] on div "Create Email" at bounding box center [286, 764] width 109 height 31
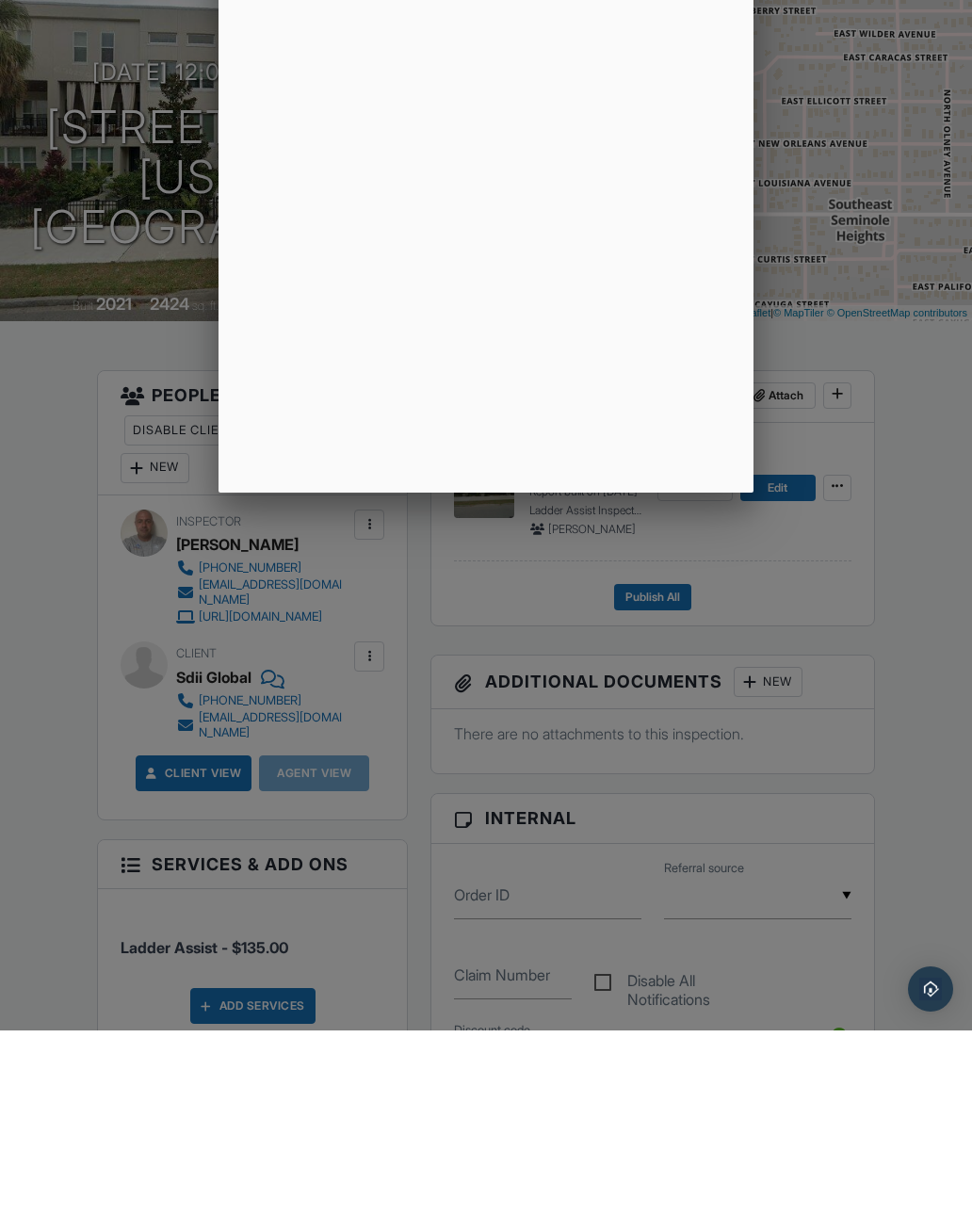
scroll to position [201, 0]
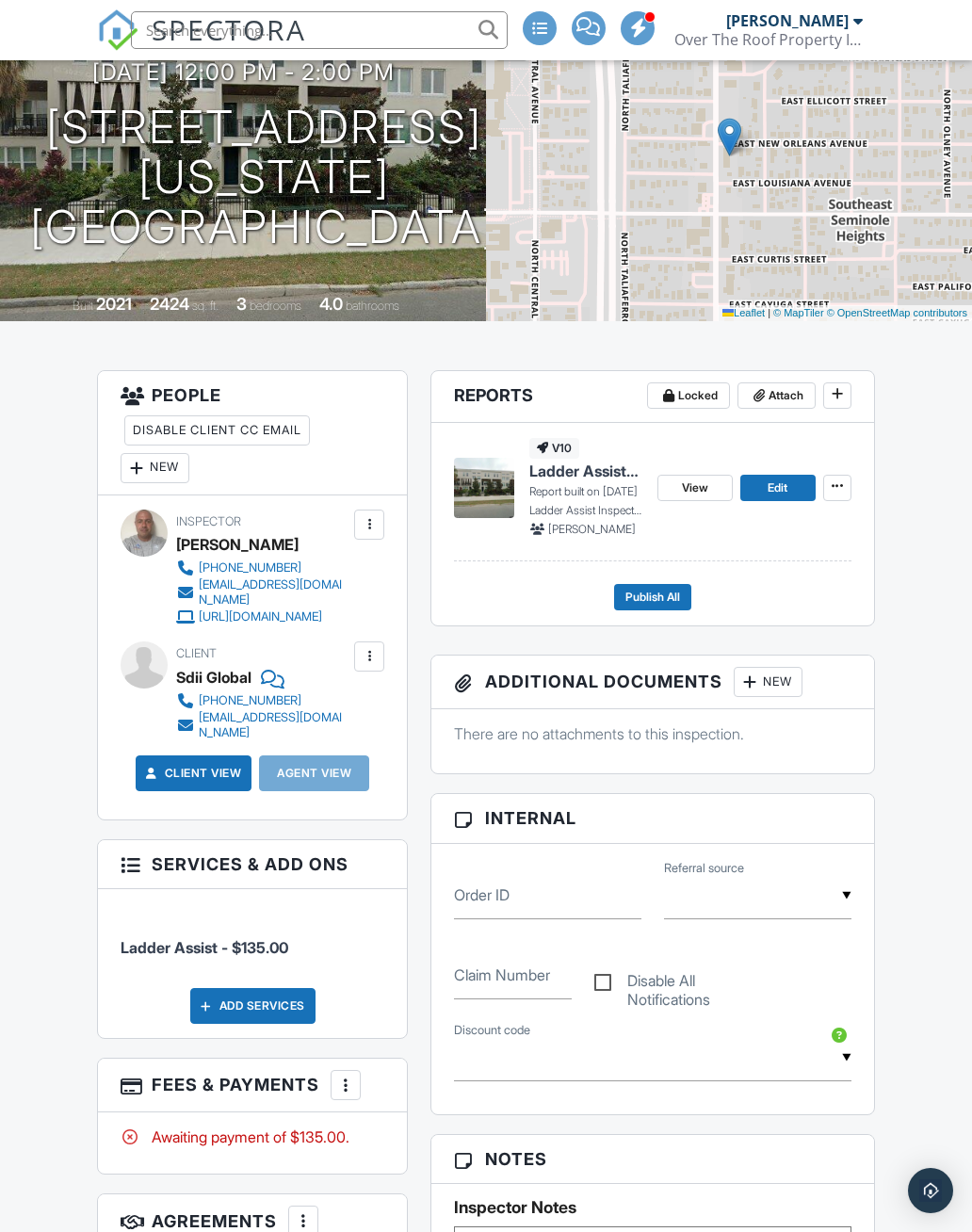
scroll to position [225, 0]
